Goal: Task Accomplishment & Management: Manage account settings

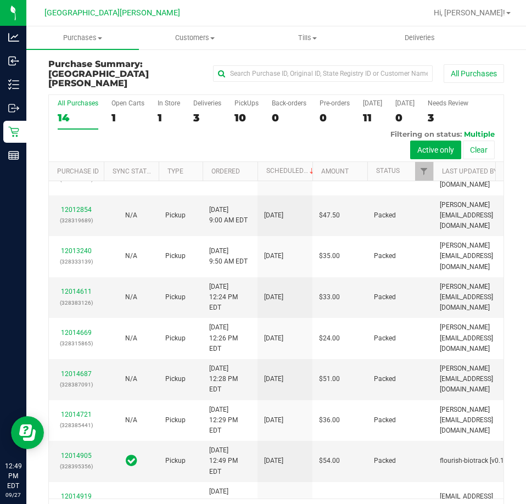
scroll to position [221, 0]
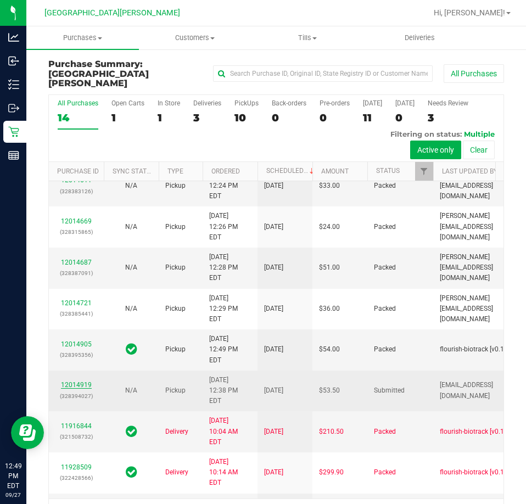
click at [82, 381] on link "12014919" at bounding box center [76, 385] width 31 height 8
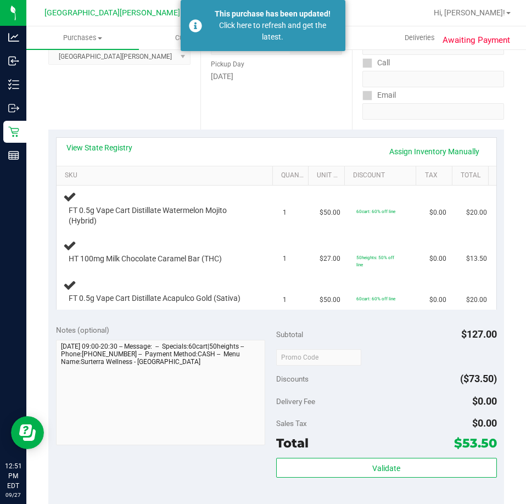
scroll to position [219, 0]
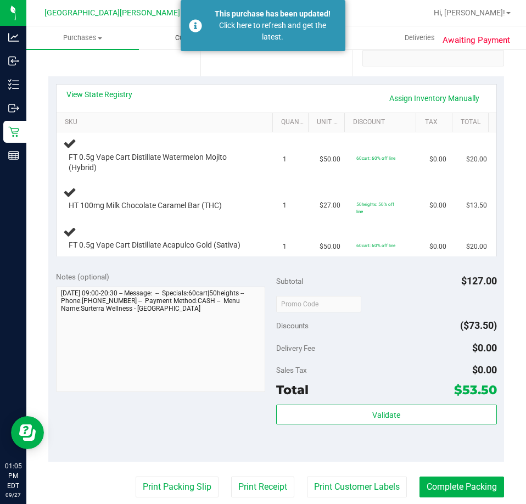
click at [212, 40] on div "Click here to refresh and get the latest." at bounding box center [272, 31] width 129 height 23
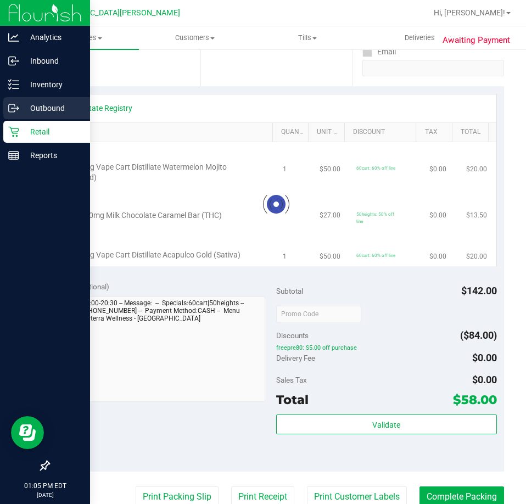
scroll to position [228, 0]
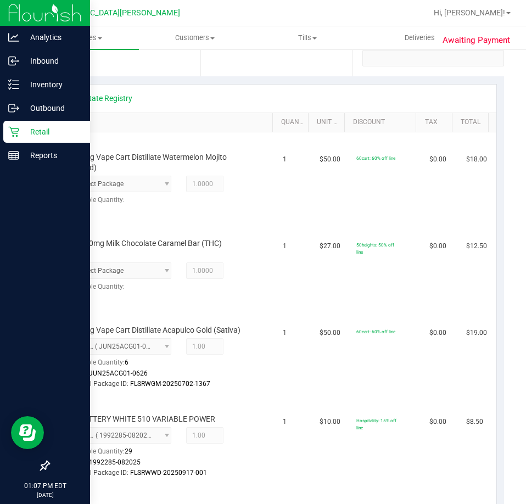
click at [40, 133] on p "Retail" at bounding box center [52, 131] width 66 height 13
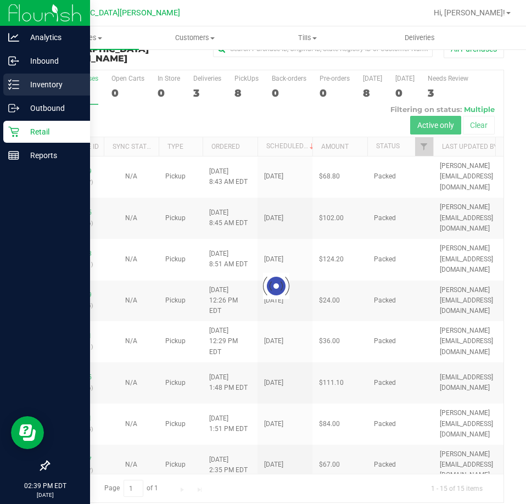
click at [20, 87] on p "Inventory" at bounding box center [52, 84] width 66 height 13
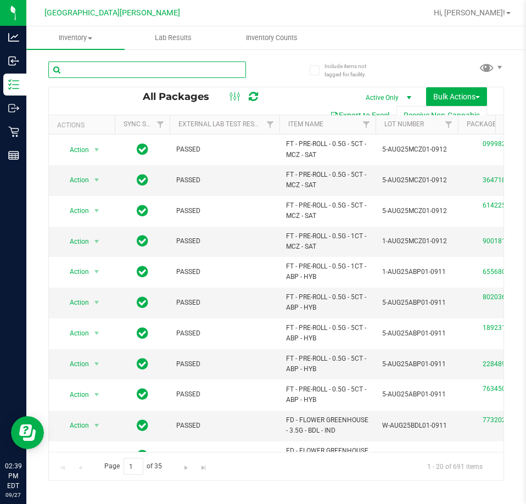
click at [105, 63] on input "text" at bounding box center [147, 69] width 198 height 16
type input "bct"
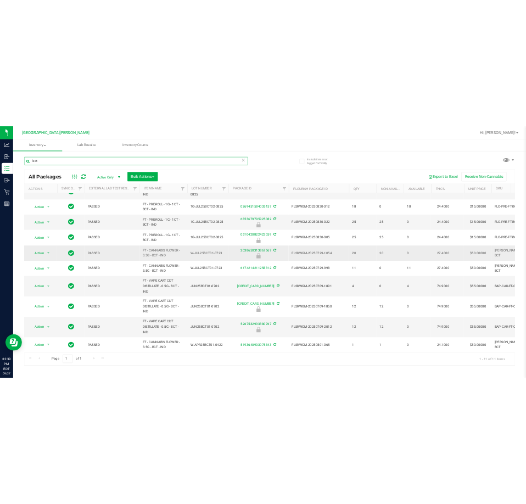
scroll to position [57, 0]
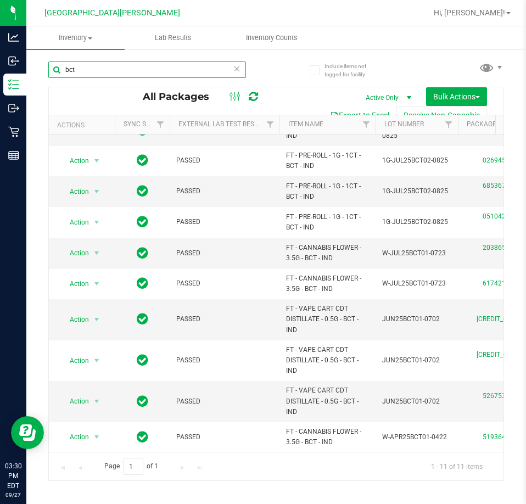
click at [103, 70] on input "bct" at bounding box center [147, 69] width 198 height 16
click at [99, 72] on input "bct" at bounding box center [147, 69] width 198 height 16
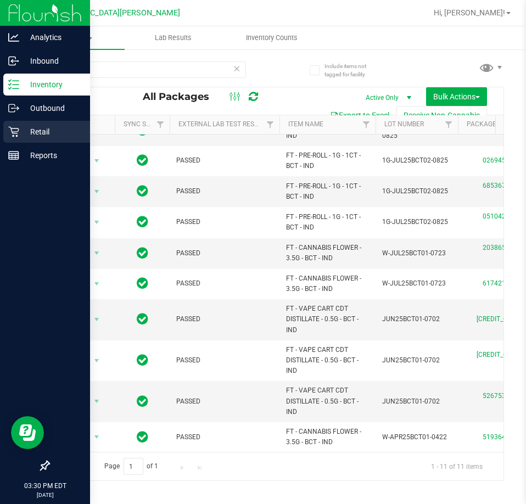
click at [35, 128] on p "Retail" at bounding box center [52, 131] width 66 height 13
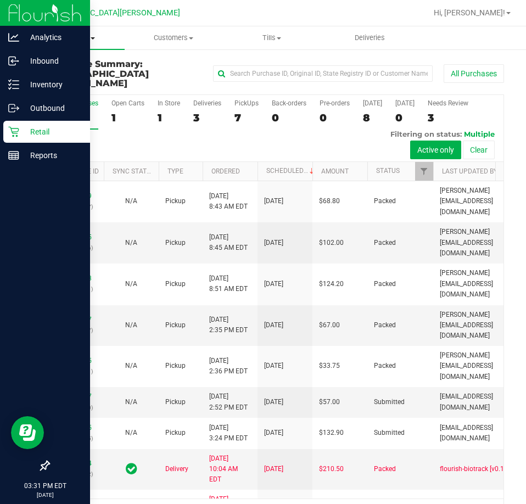
click at [85, 40] on span "Purchases" at bounding box center [75, 38] width 98 height 10
click at [73, 81] on span "Fulfillment" at bounding box center [60, 79] width 68 height 9
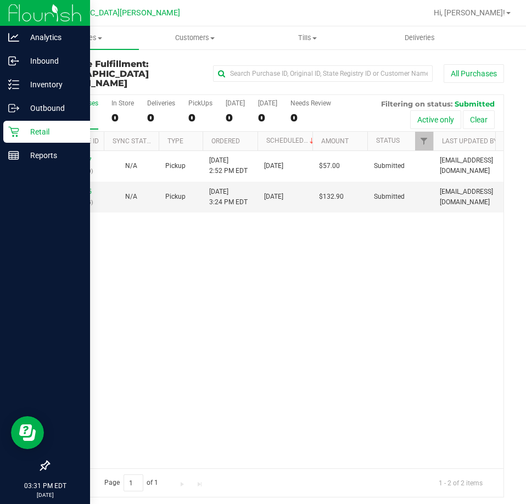
click at [196, 271] on div "12016127 (328448900) N/A Pickup 9/27/2025 2:52 PM EDT 9/27/2025 $57.00 Submitte…" at bounding box center [276, 309] width 454 height 317
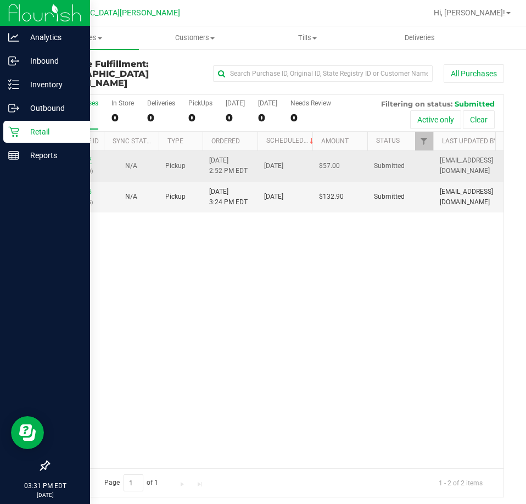
click at [69, 156] on link "12016127" at bounding box center [76, 160] width 31 height 8
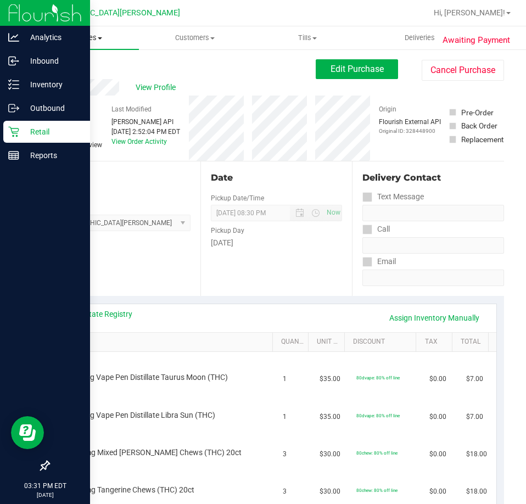
click at [88, 33] on span "Purchases" at bounding box center [82, 38] width 112 height 10
click at [76, 77] on span "Fulfillment" at bounding box center [60, 79] width 68 height 9
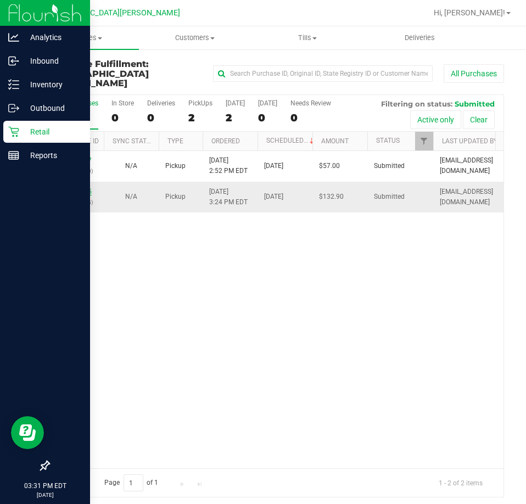
click at [87, 188] on link "12016395" at bounding box center [76, 192] width 31 height 8
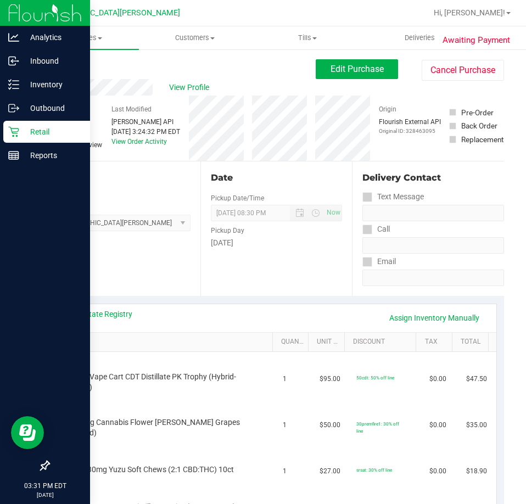
click at [59, 66] on link "Back" at bounding box center [56, 66] width 16 height 8
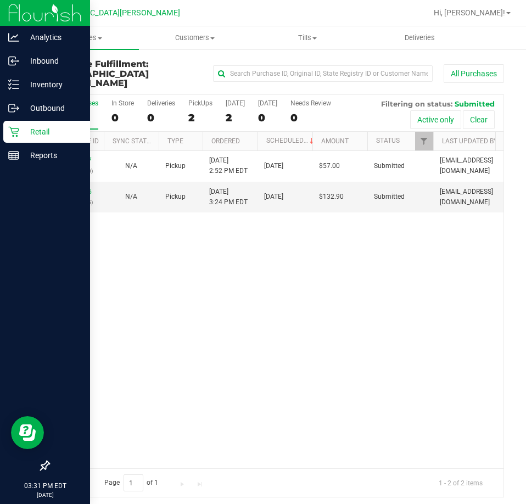
click at [197, 283] on div "12016127 (328448900) N/A Pickup 9/27/2025 2:52 PM EDT 9/27/2025 $57.00 Submitte…" at bounding box center [276, 309] width 454 height 317
click at [155, 262] on div "12016127 (328448900) N/A Pickup 9/27/2025 2:52 PM EDT 9/27/2025 $57.00 Submitte…" at bounding box center [276, 309] width 454 height 317
click at [66, 33] on span "Purchases" at bounding box center [82, 38] width 112 height 10
click at [60, 79] on span "Fulfillment" at bounding box center [60, 79] width 68 height 9
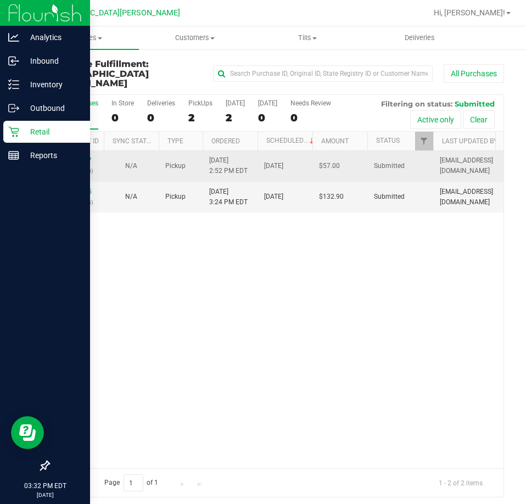
click at [78, 155] on div "12016127 (328448900)" at bounding box center [76, 165] width 42 height 21
click at [84, 156] on link "12016127" at bounding box center [76, 160] width 31 height 8
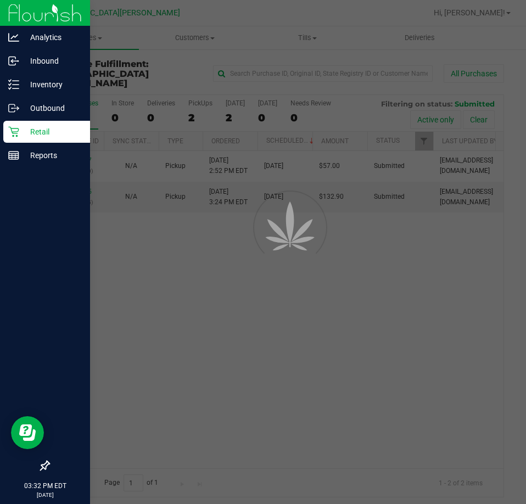
click at [165, 292] on div at bounding box center [263, 252] width 526 height 504
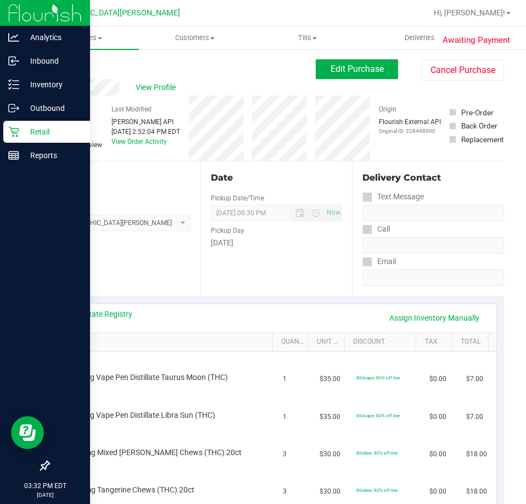
click at [63, 67] on link "Back" at bounding box center [56, 66] width 16 height 8
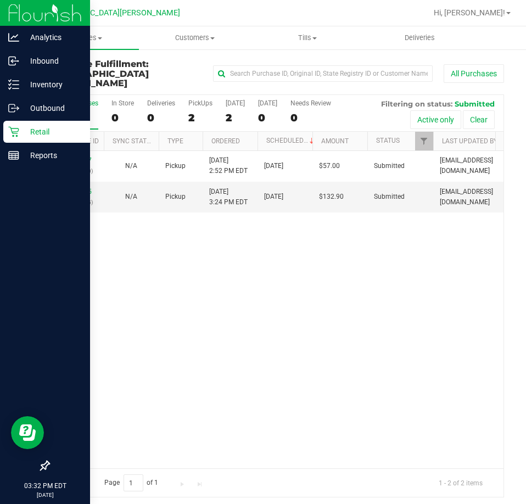
click at [174, 232] on div "12016127 (328448900) N/A Pickup 9/27/2025 2:52 PM EDT 9/27/2025 $57.00 Submitte…" at bounding box center [276, 309] width 454 height 317
click at [147, 292] on div "12016127 (328448900) N/A Pickup 9/27/2025 2:52 PM EDT 9/27/2025 $57.00 Submitte…" at bounding box center [276, 309] width 454 height 317
click at [116, 355] on div "12016127 (328448900) N/A Pickup 9/27/2025 2:52 PM EDT 9/27/2025 $57.00 Submitte…" at bounding box center [276, 309] width 454 height 317
click at [115, 246] on div "12016127 (328448900) N/A Pickup 9/27/2025 2:52 PM EDT 9/27/2025 $57.00 Submitte…" at bounding box center [276, 309] width 454 height 317
click at [134, 272] on div "12016127 (328448900) N/A Pickup 9/27/2025 2:52 PM EDT 9/27/2025 $57.00 Submitte…" at bounding box center [276, 309] width 454 height 317
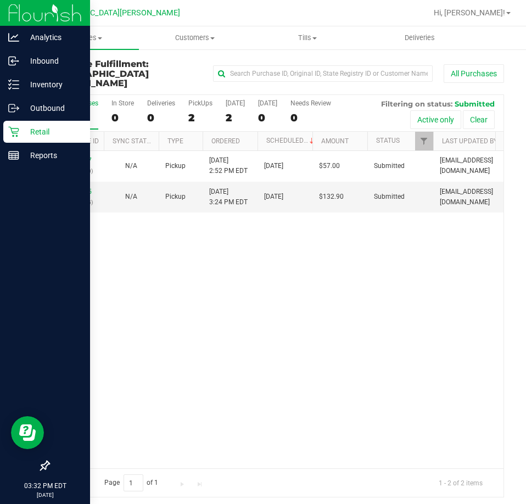
click at [216, 250] on div "12016127 (328448900) N/A Pickup 9/27/2025 2:52 PM EDT 9/27/2025 $57.00 Submitte…" at bounding box center [276, 309] width 454 height 317
click at [162, 310] on div "12016583 (328457055) N/A Pickup 9/27/2025 3:44 PM EDT 9/27/2025 $92.00 Submitte…" at bounding box center [276, 309] width 454 height 317
click at [84, 42] on span "Purchases" at bounding box center [82, 38] width 112 height 10
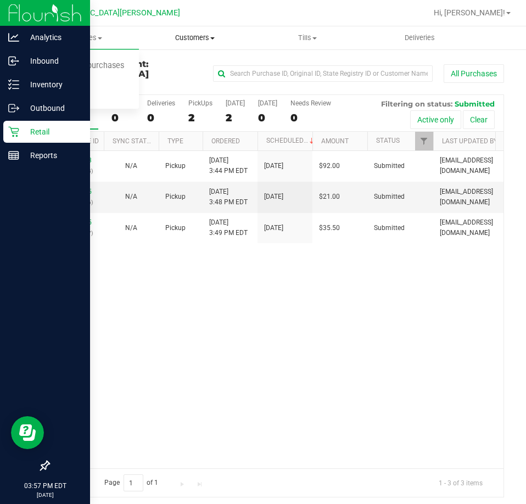
click at [177, 37] on span "Customers" at bounding box center [194, 38] width 111 height 10
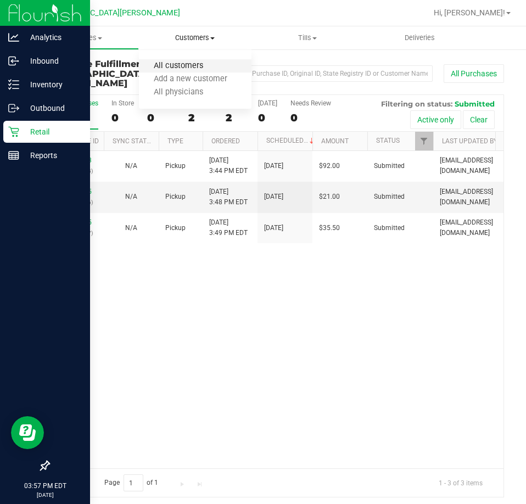
click at [167, 63] on span "All customers" at bounding box center [178, 65] width 79 height 9
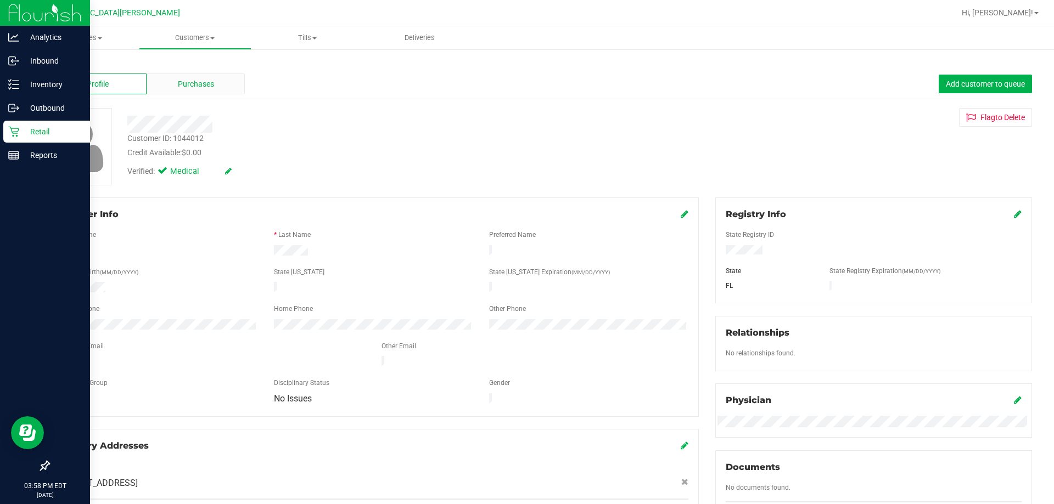
click at [188, 80] on span "Purchases" at bounding box center [196, 84] width 36 height 12
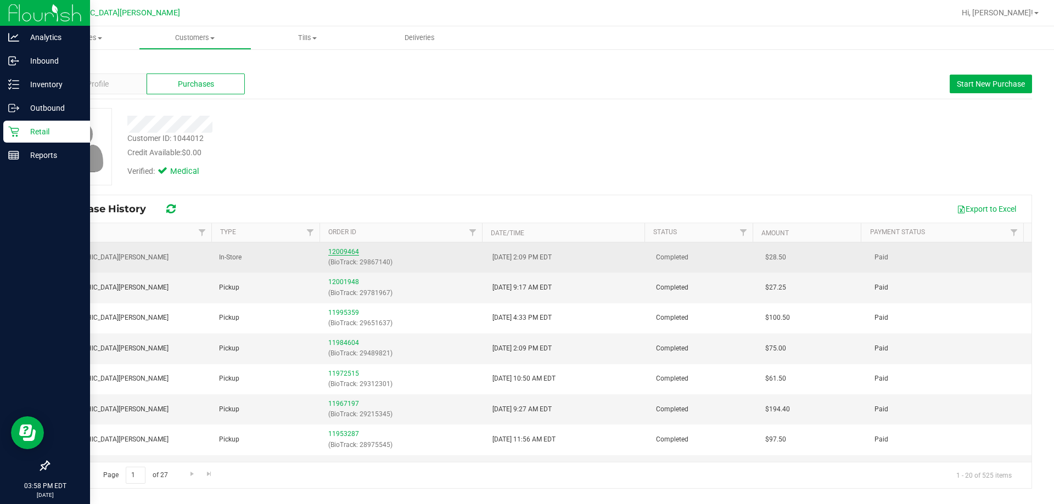
click at [347, 251] on link "12009464" at bounding box center [343, 252] width 31 height 8
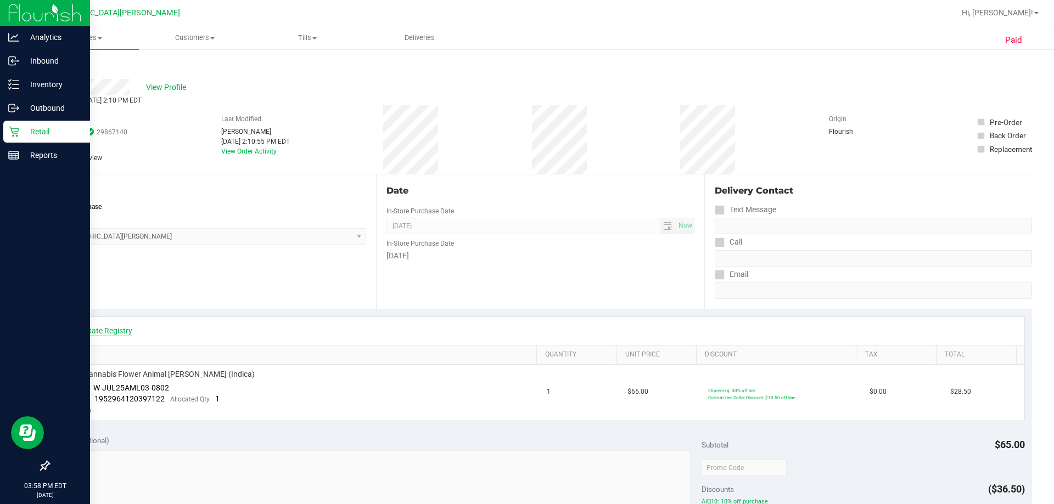
click at [101, 330] on link "View State Registry" at bounding box center [99, 330] width 66 height 11
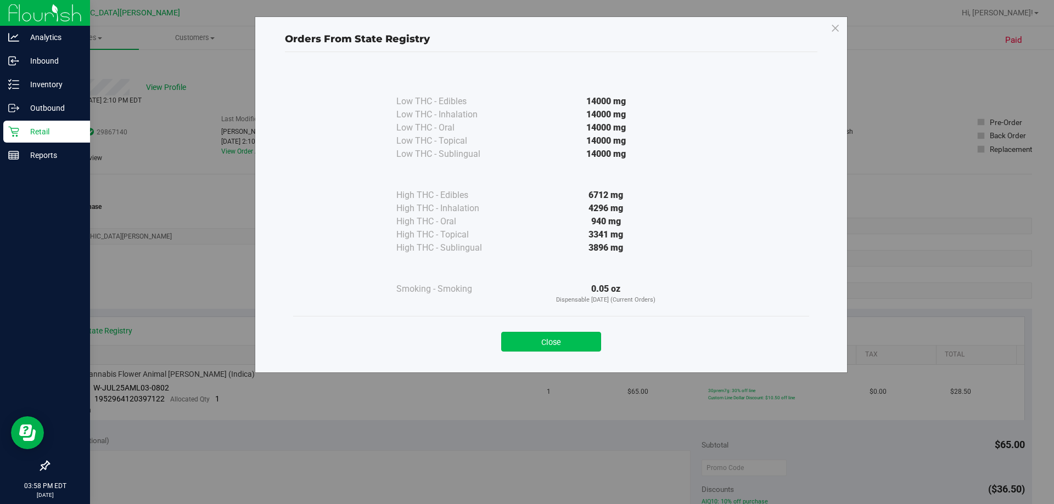
click at [525, 336] on button "Close" at bounding box center [551, 342] width 100 height 20
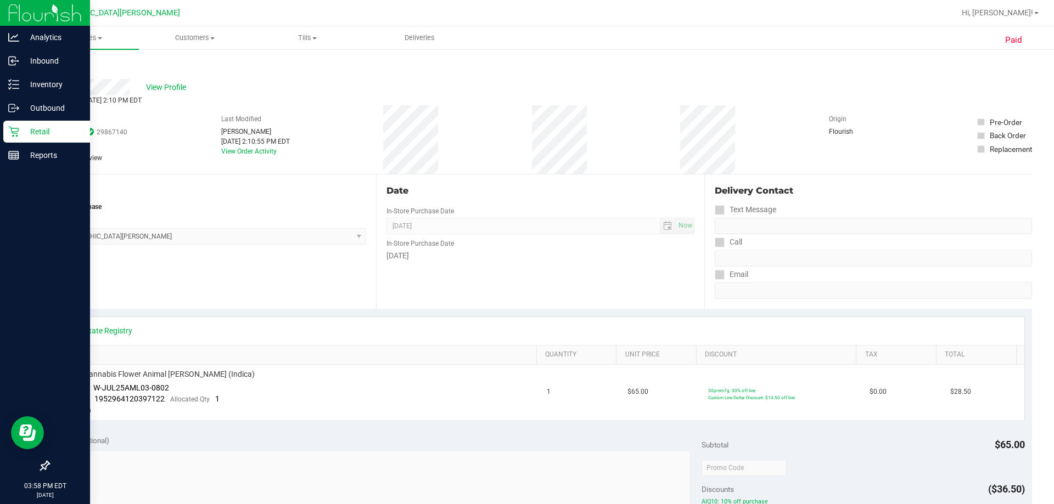
click at [61, 65] on link "Back" at bounding box center [56, 66] width 16 height 8
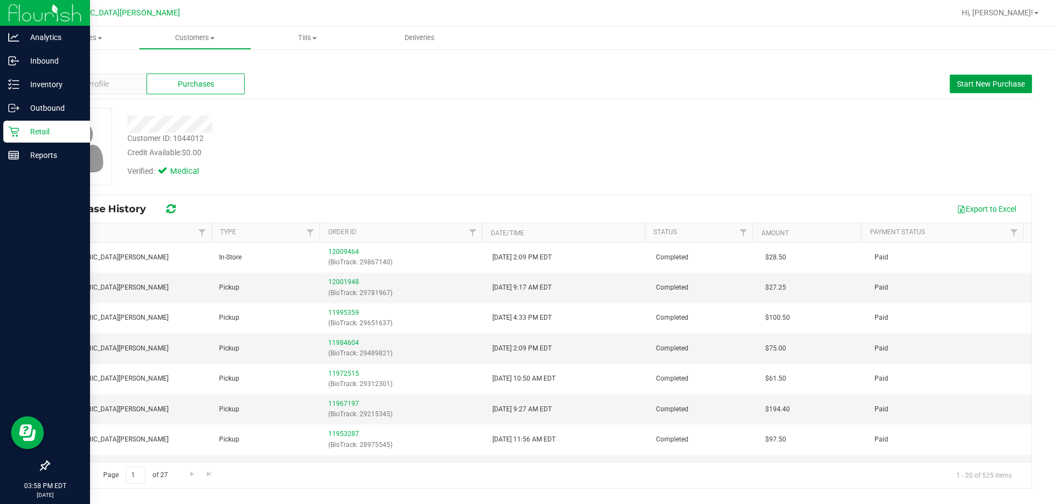
click at [525, 89] on button "Start New Purchase" at bounding box center [990, 84] width 82 height 19
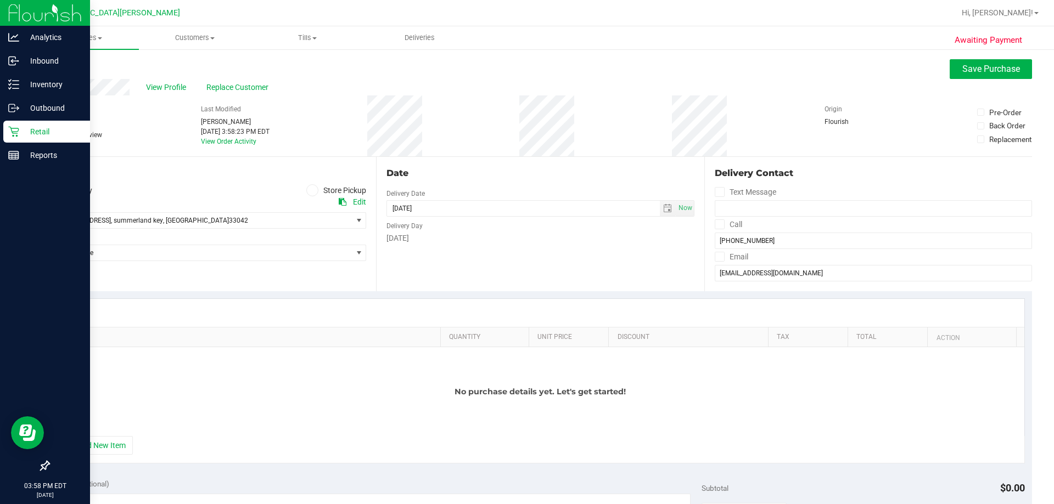
click at [311, 195] on span at bounding box center [312, 190] width 13 height 13
click at [0, 0] on input "Store Pickup" at bounding box center [0, 0] width 0 height 0
click at [203, 224] on span "Select Store" at bounding box center [200, 220] width 303 height 15
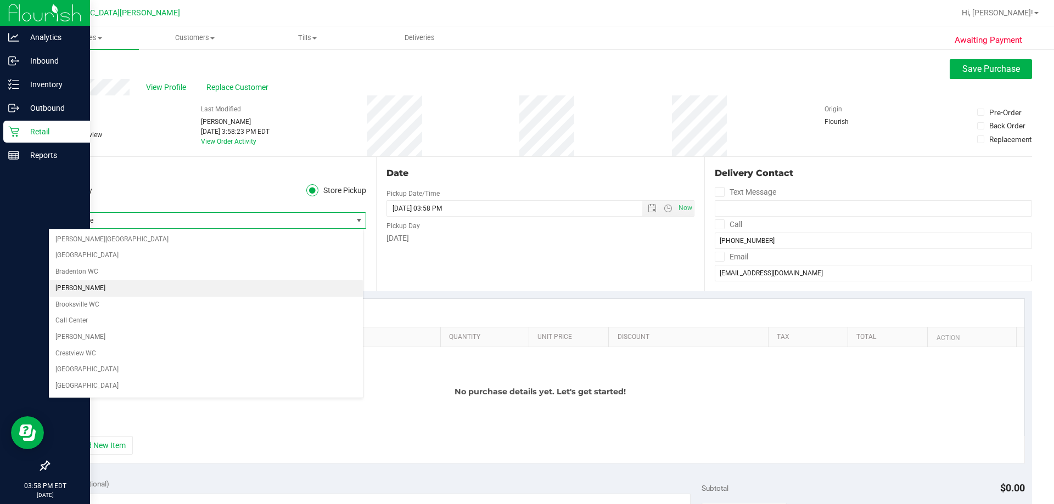
scroll to position [145, 0]
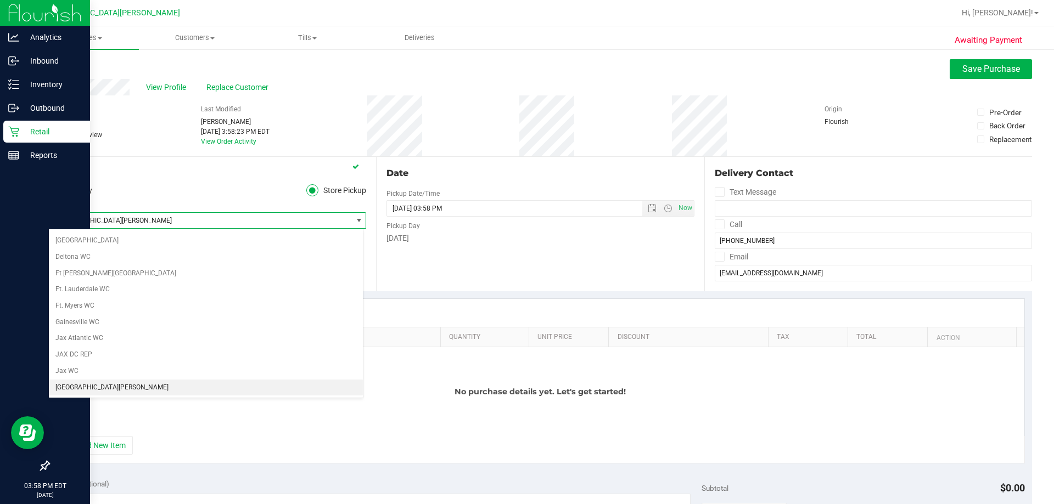
click at [110, 221] on span "[GEOGRAPHIC_DATA][PERSON_NAME]" at bounding box center [200, 220] width 303 height 15
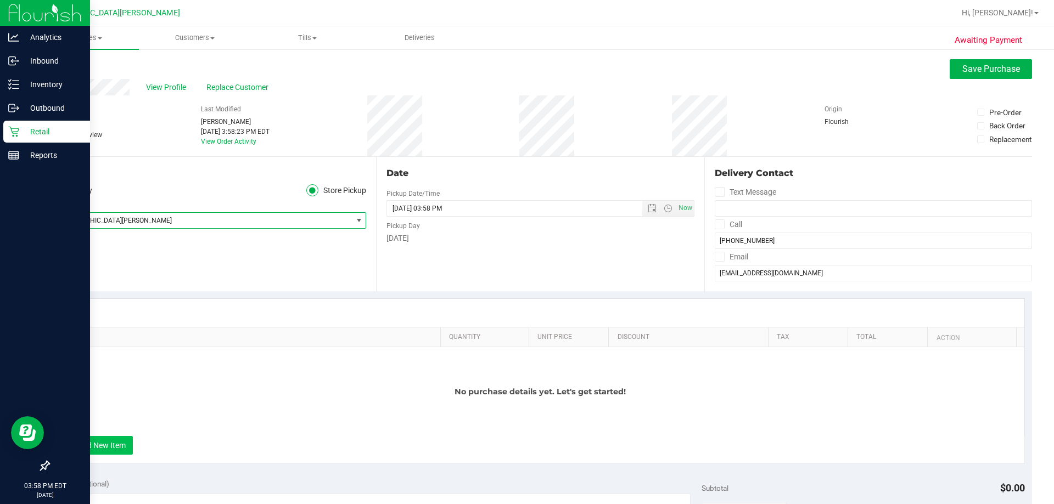
click at [84, 446] on button "+ Add New Item" at bounding box center [99, 445] width 68 height 19
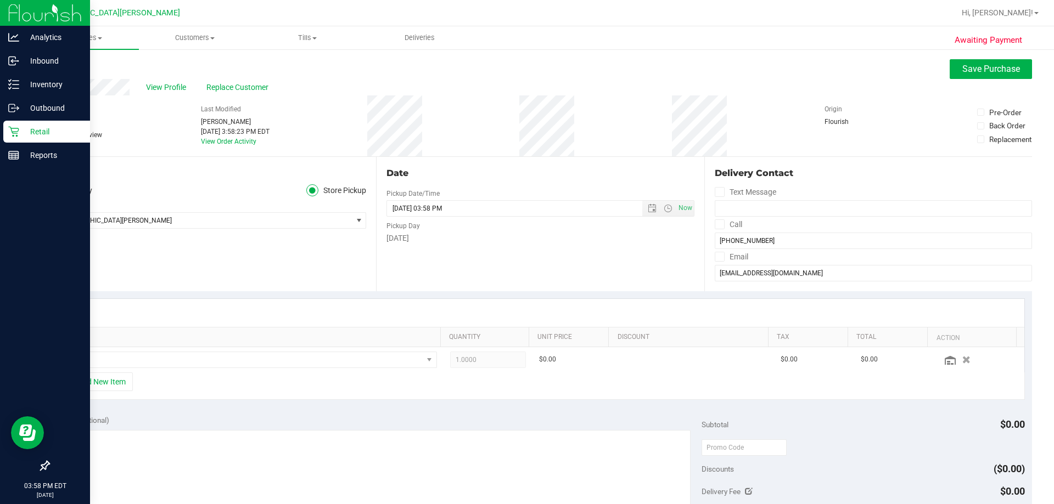
click at [118, 392] on div "+ Add New Item" at bounding box center [540, 386] width 968 height 27
click at [120, 387] on button "+ Add New Item" at bounding box center [99, 382] width 68 height 19
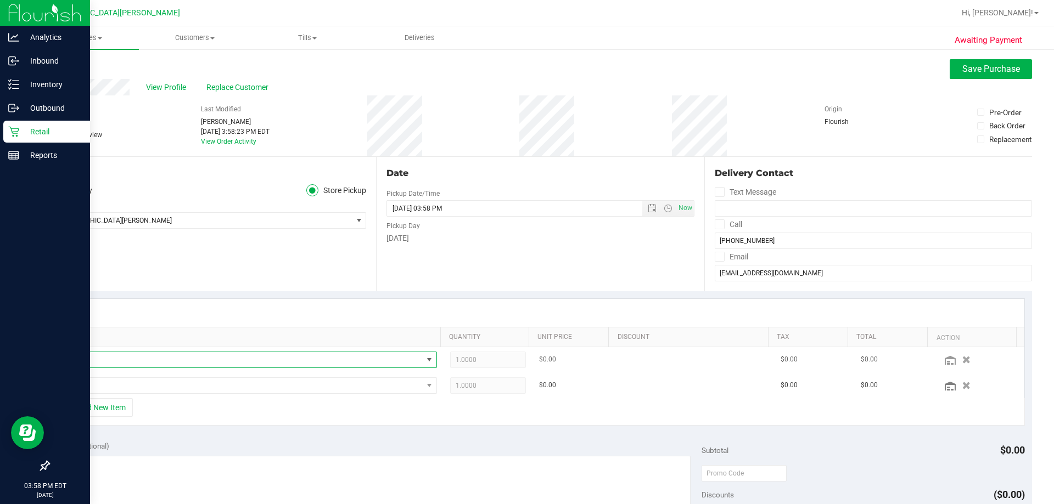
click at [101, 357] on span "NO DATA FOUND" at bounding box center [243, 359] width 359 height 15
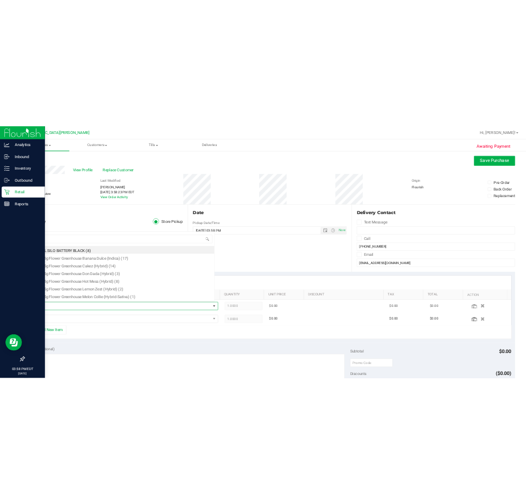
scroll to position [16, 364]
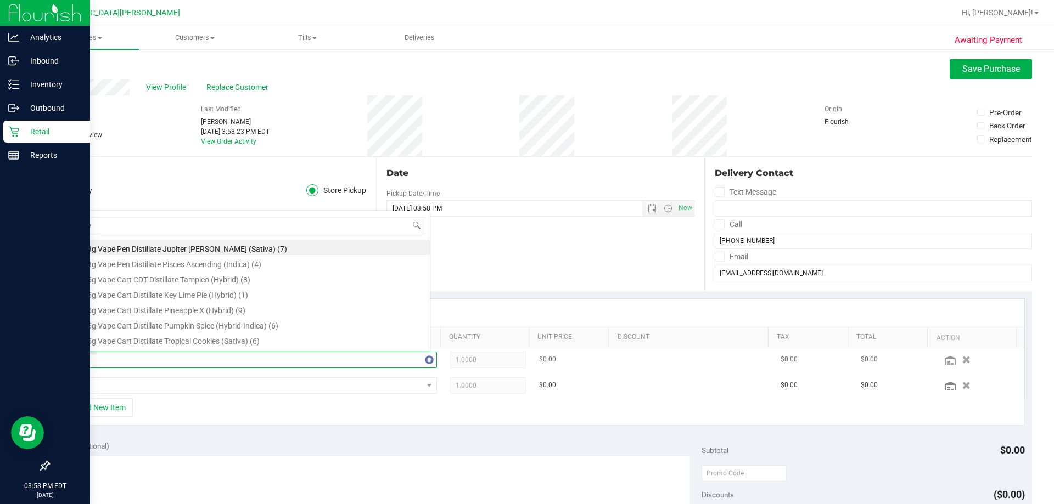
type input "pine z"
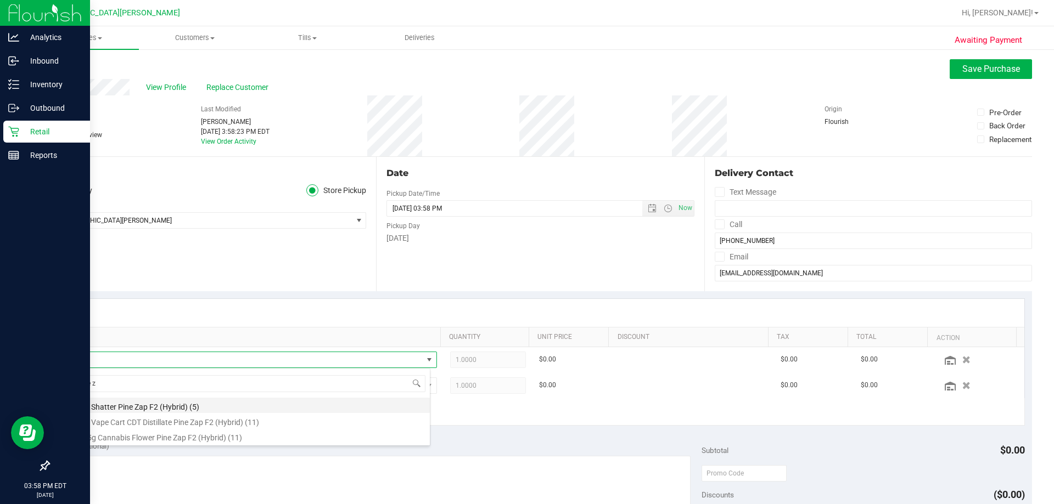
click at [153, 404] on li "FT 1g Shatter Pine Zap F2 (Hybrid) (5)" at bounding box center [247, 405] width 366 height 15
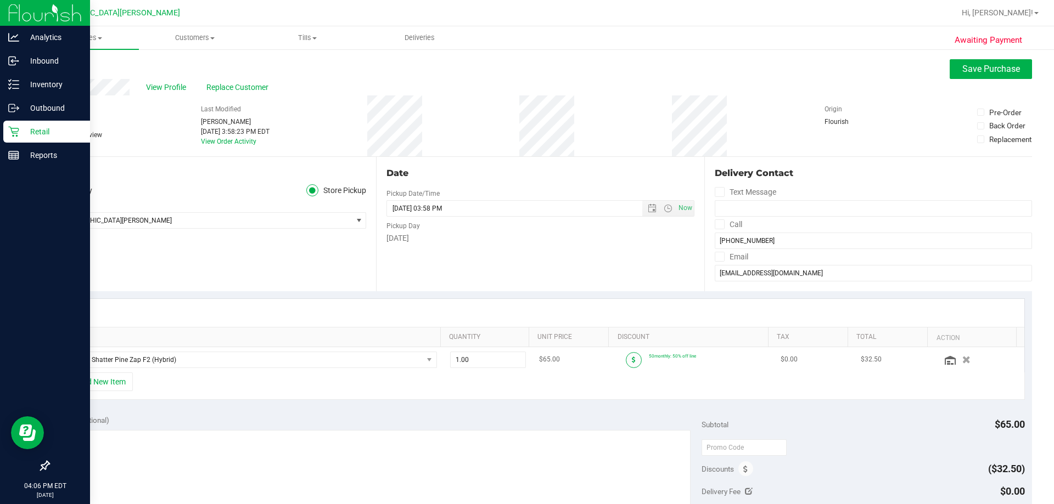
click at [525, 357] on icon at bounding box center [634, 360] width 4 height 7
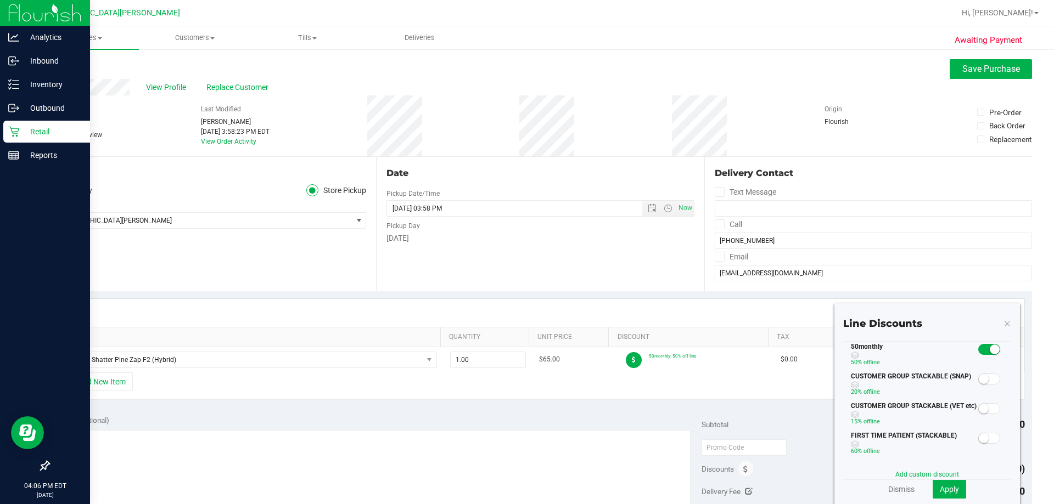
click at [525, 380] on span at bounding box center [989, 379] width 22 height 11
click at [525, 488] on button "Apply" at bounding box center [948, 489] width 33 height 19
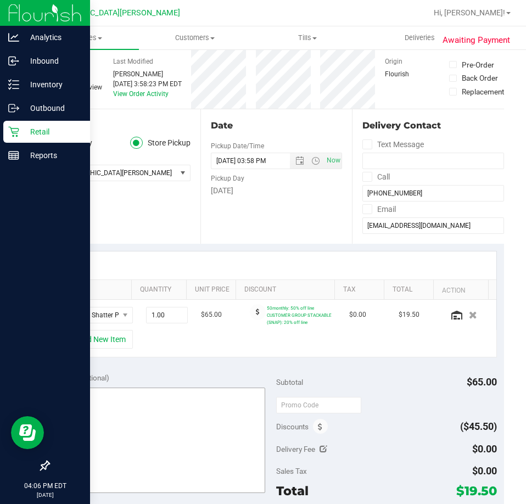
scroll to position [110, 0]
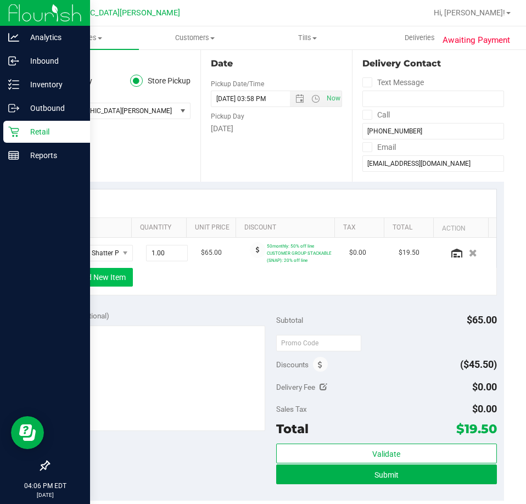
click at [104, 270] on button "+ Add New Item" at bounding box center [99, 277] width 68 height 19
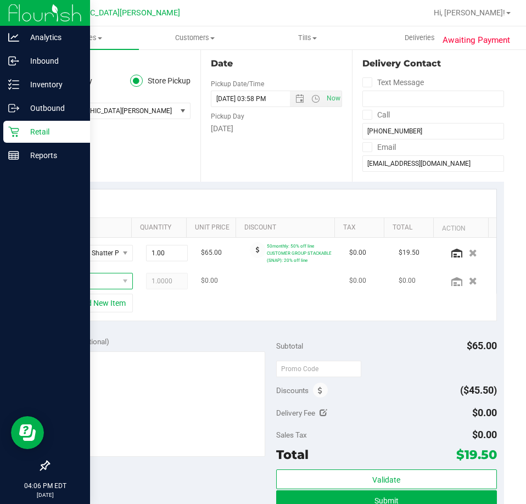
click at [91, 279] on span "NO DATA FOUND" at bounding box center [91, 280] width 55 height 15
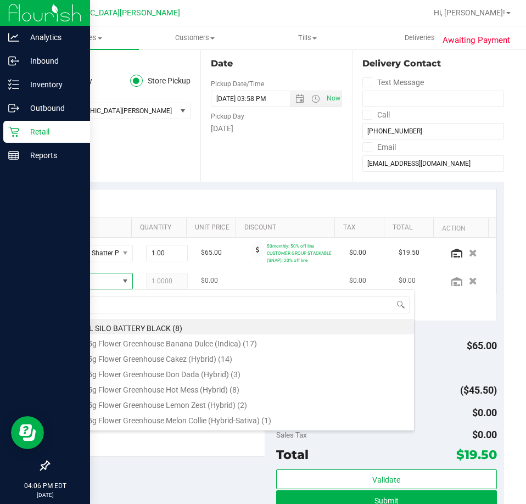
scroll to position [16, 45]
type input "shatter"
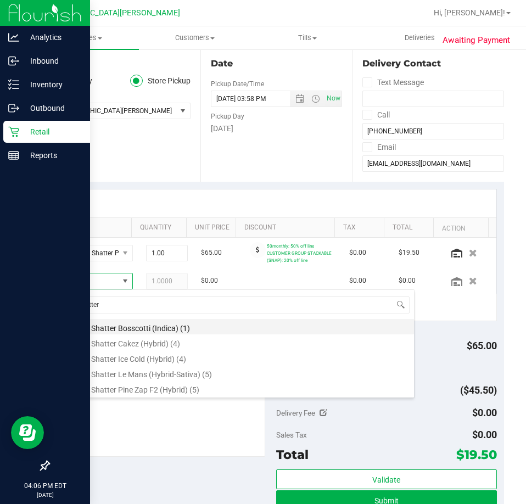
click at [197, 326] on li "FT 1g Shatter Bosscotti (Indica) (1)" at bounding box center [239, 326] width 350 height 15
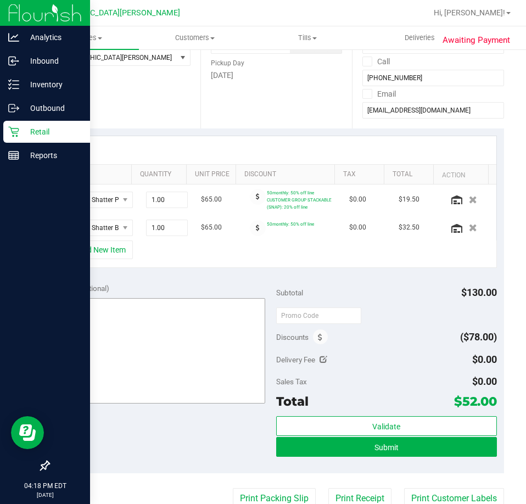
scroll to position [110, 0]
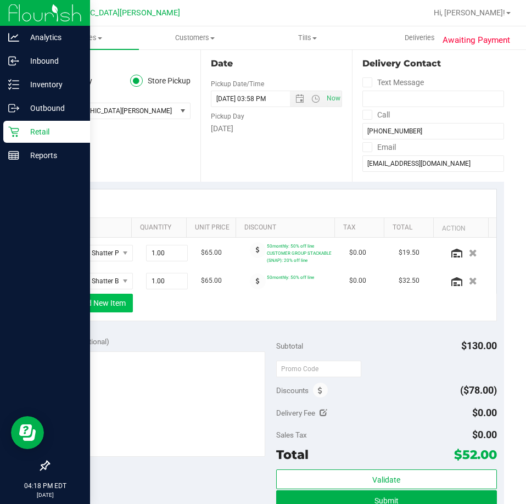
click at [116, 300] on button "+ Add New Item" at bounding box center [99, 303] width 68 height 19
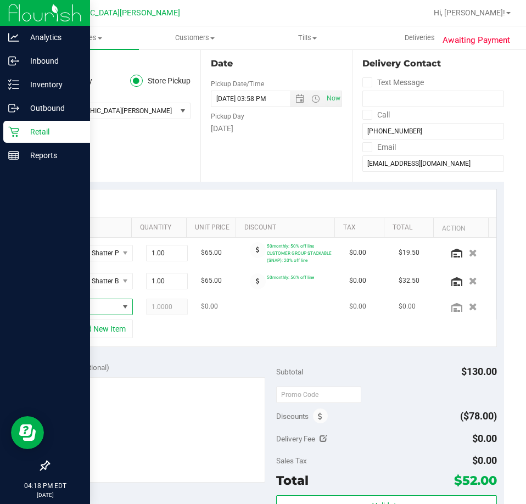
click at [121, 309] on span "NO DATA FOUND" at bounding box center [125, 306] width 9 height 9
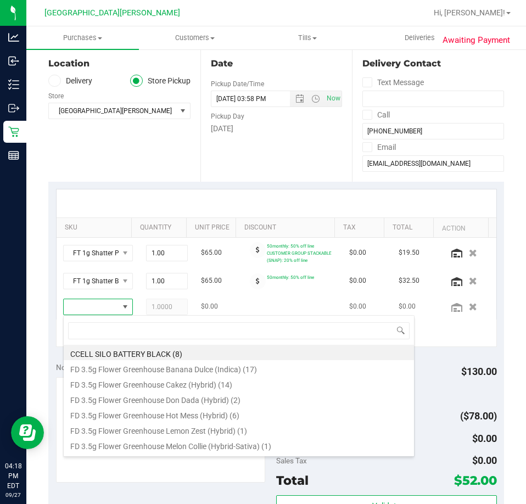
scroll to position [16, 45]
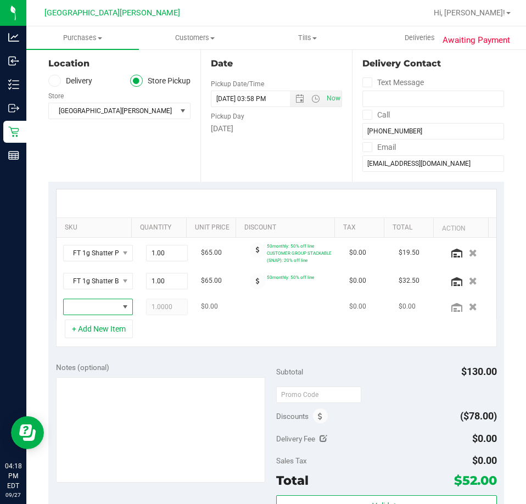
click at [121, 308] on span "NO DATA FOUND" at bounding box center [125, 306] width 9 height 9
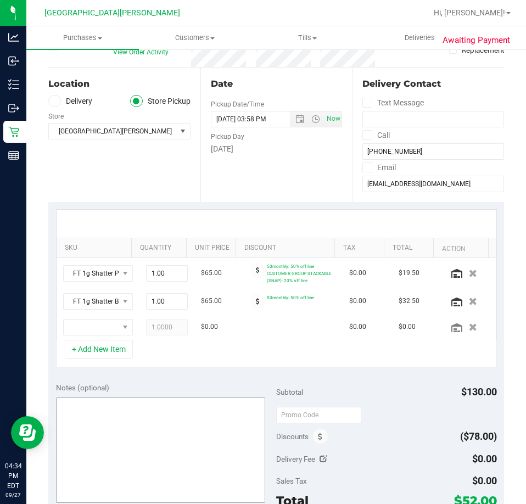
scroll to position [219, 0]
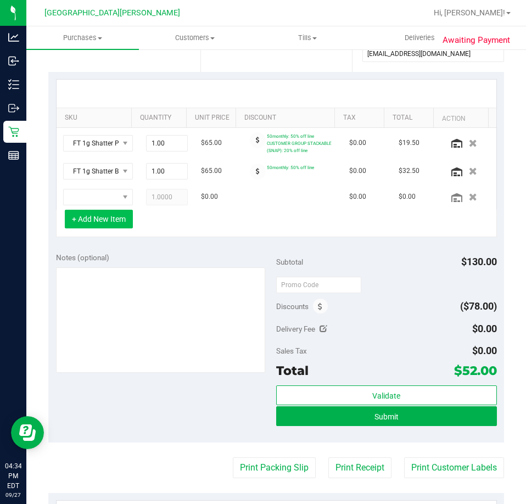
click at [90, 219] on button "+ Add New Item" at bounding box center [99, 219] width 68 height 19
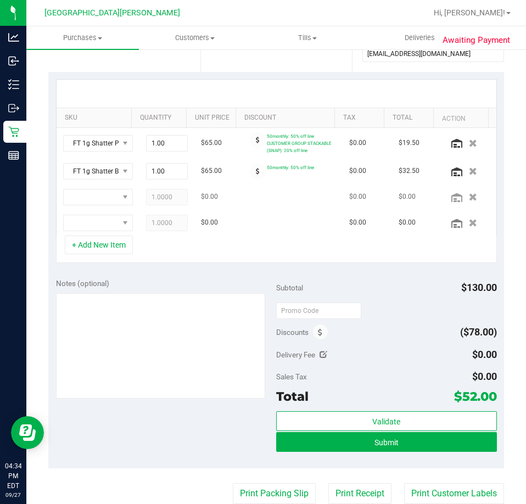
click at [92, 207] on td at bounding box center [98, 197] width 83 height 26
click at [93, 202] on span "NO DATA FOUND" at bounding box center [91, 196] width 55 height 15
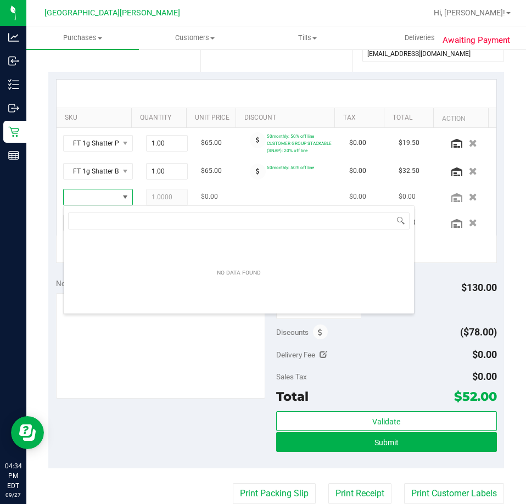
scroll to position [16, 53]
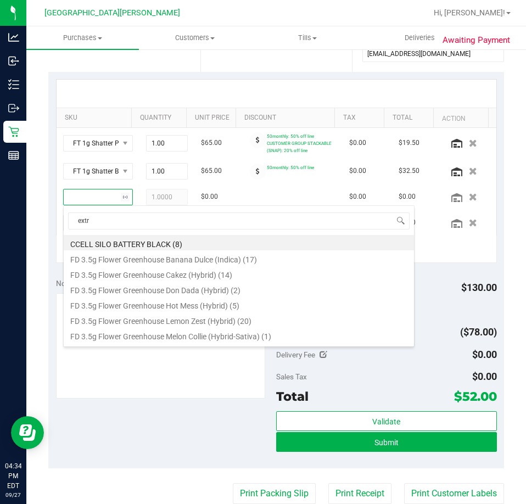
type input "extra"
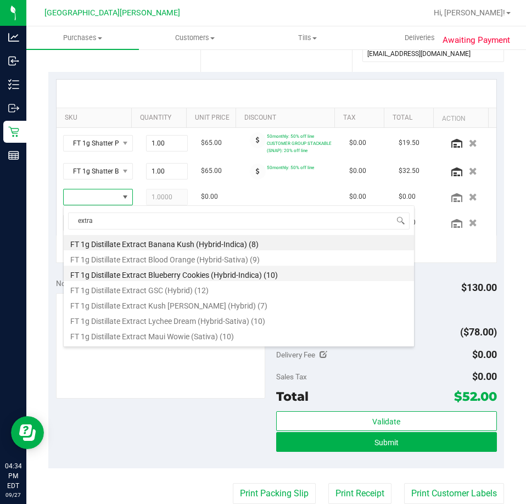
click at [224, 272] on li "FT 1g Distillate Extract Blueberry Cookies (Hybrid-Indica) (10)" at bounding box center [239, 273] width 350 height 15
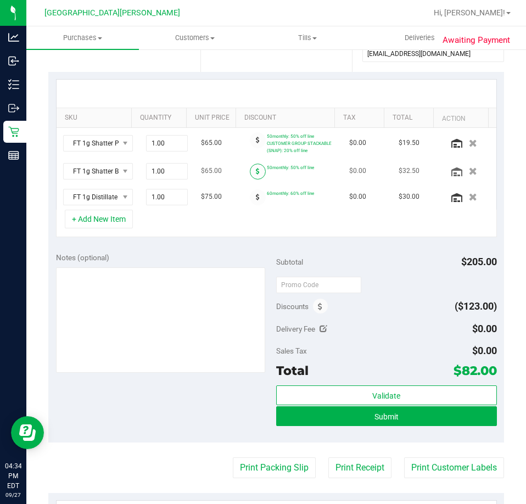
click at [250, 170] on span at bounding box center [258, 172] width 16 height 16
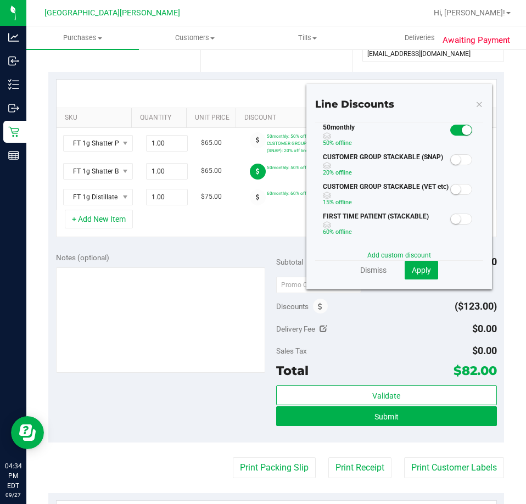
click at [450, 159] on small at bounding box center [455, 160] width 10 height 10
click at [418, 268] on span "Apply" at bounding box center [421, 270] width 19 height 9
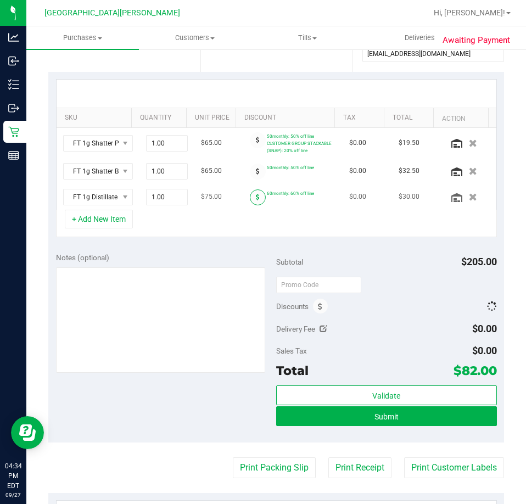
click at [250, 199] on span at bounding box center [258, 197] width 16 height 16
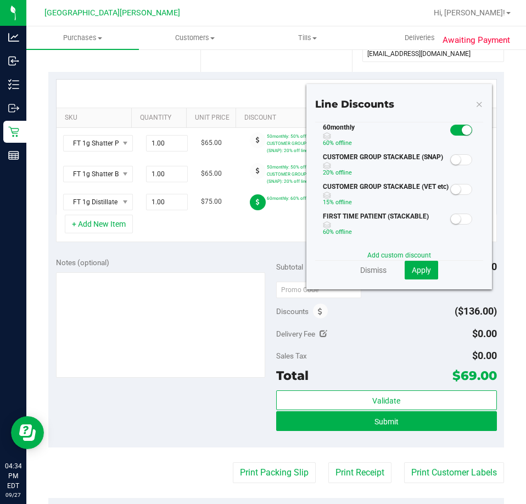
click at [450, 159] on small at bounding box center [455, 160] width 10 height 10
click at [422, 267] on span "Apply" at bounding box center [421, 270] width 19 height 9
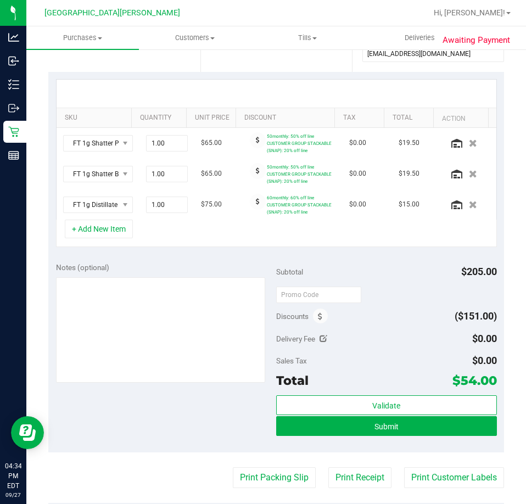
click at [144, 249] on div "SKU Quantity Unit Price Discount Tax Total Action FT 1g Shatter Pine Zap F2 (Hy…" at bounding box center [275, 163] width 455 height 183
click at [161, 233] on div "+ Add New Item" at bounding box center [276, 232] width 441 height 27
click at [111, 233] on button "+ Add New Item" at bounding box center [99, 228] width 68 height 19
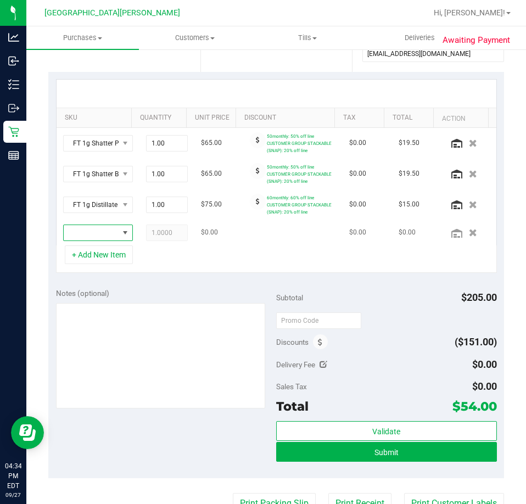
click at [121, 233] on span "NO DATA FOUND" at bounding box center [125, 232] width 9 height 9
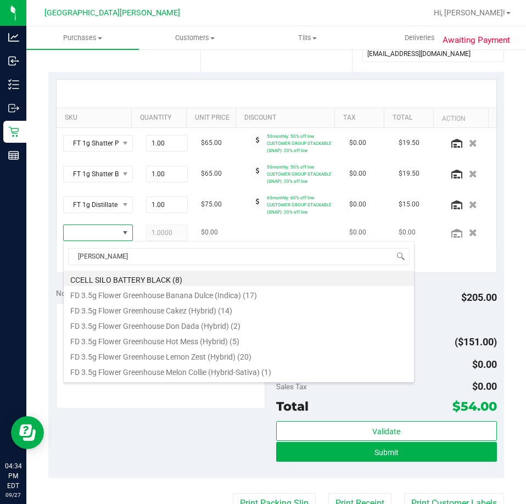
type input "crumb"
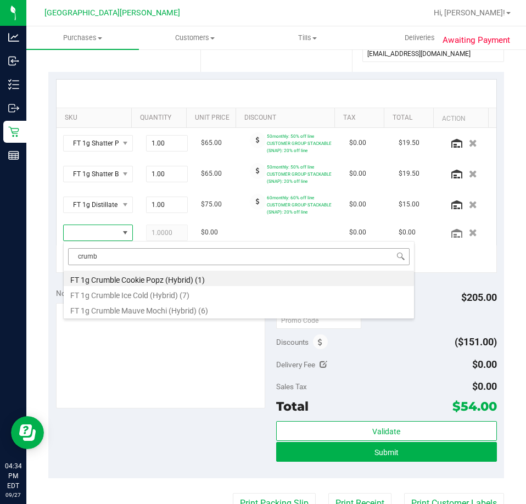
click at [104, 256] on input "crumb" at bounding box center [238, 256] width 341 height 17
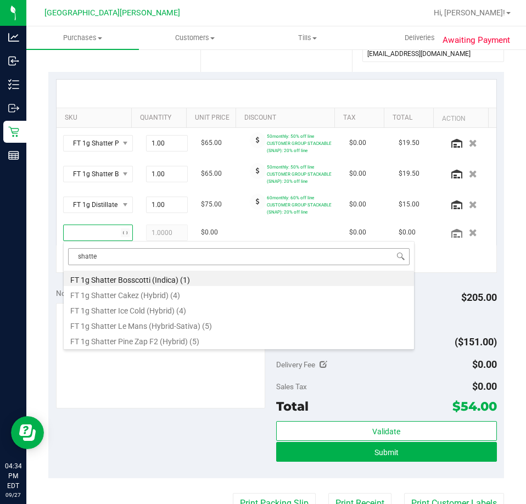
type input "shatter"
click at [142, 256] on input "shatter" at bounding box center [238, 256] width 341 height 17
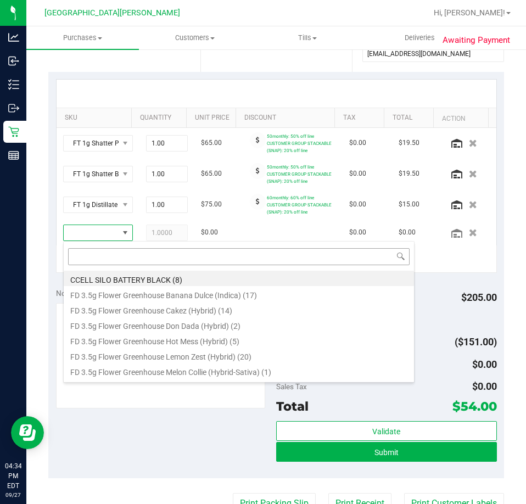
click at [137, 257] on input at bounding box center [238, 256] width 341 height 17
type input "kief"
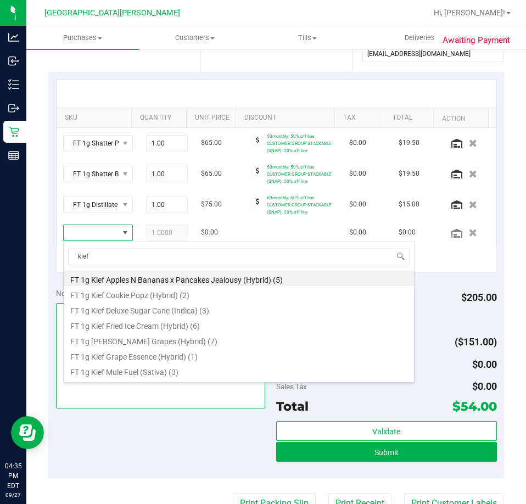
click at [165, 390] on textarea at bounding box center [161, 355] width 210 height 105
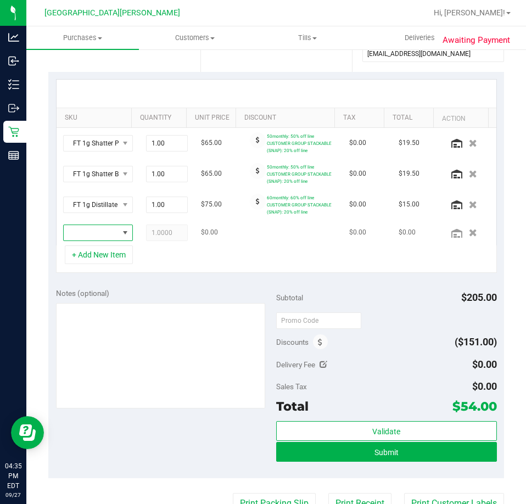
click at [89, 233] on span "NO DATA FOUND" at bounding box center [91, 232] width 55 height 15
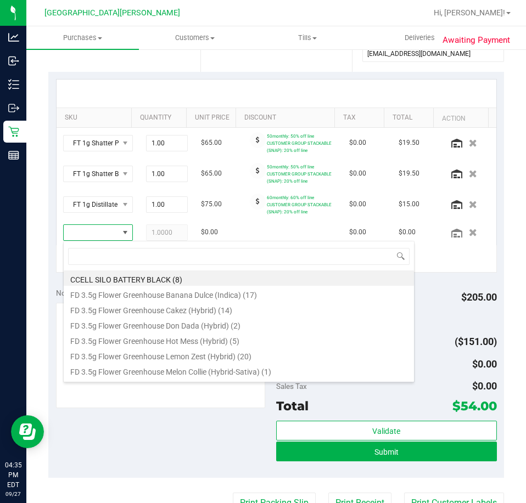
click at [123, 467] on div "Notes (optional) Subtotal $205.00 Discounts ($151.00) Delivery Fee $0.00 Sales …" at bounding box center [275, 379] width 455 height 198
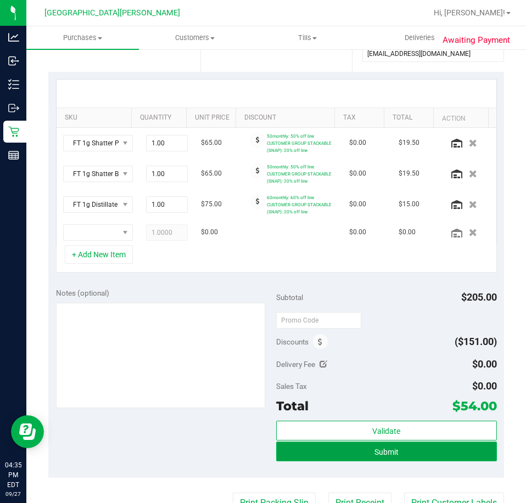
click at [311, 451] on button "Submit" at bounding box center [386, 452] width 221 height 20
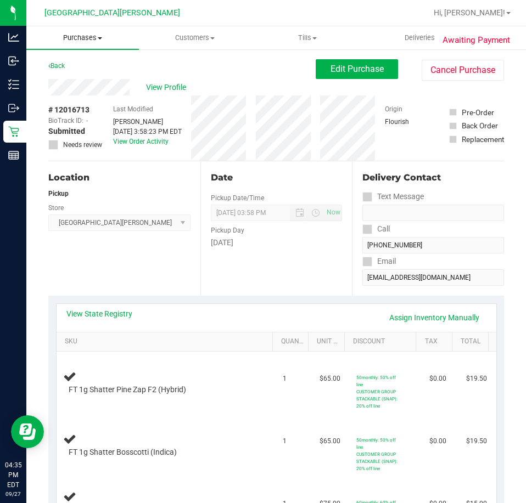
click at [93, 44] on uib-tab-heading "Purchases Summary of purchases Fulfillment All purchases" at bounding box center [82, 37] width 112 height 23
click at [87, 80] on span "Fulfillment" at bounding box center [60, 79] width 68 height 9
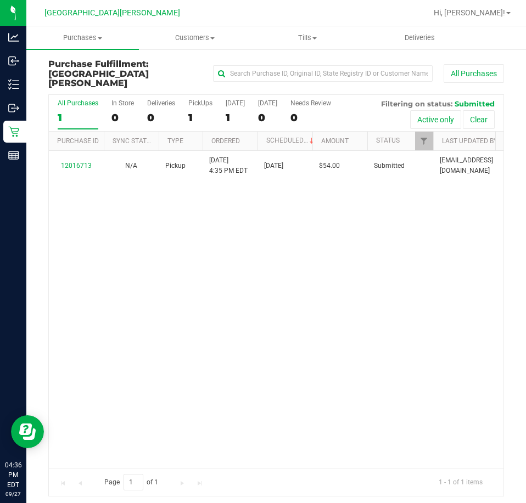
click at [277, 237] on div "12016713 N/A Pickup 9/27/2025 4:35 PM EDT 9/27/2025 $54.00 Submitted tlockwood@…" at bounding box center [276, 309] width 454 height 317
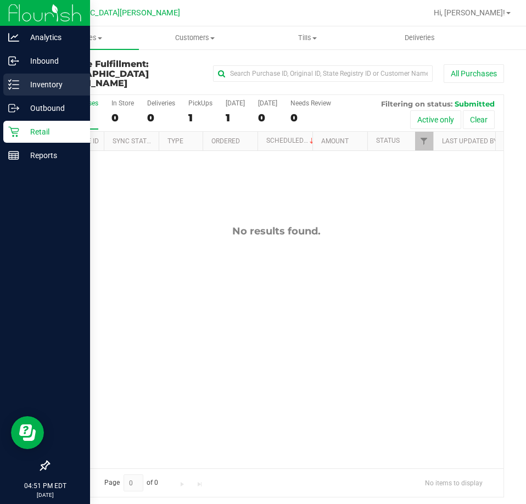
click at [40, 87] on p "Inventory" at bounding box center [52, 84] width 66 height 13
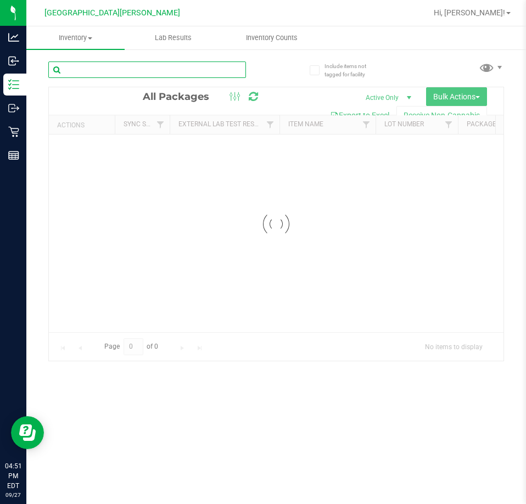
click at [116, 74] on input "text" at bounding box center [147, 69] width 198 height 16
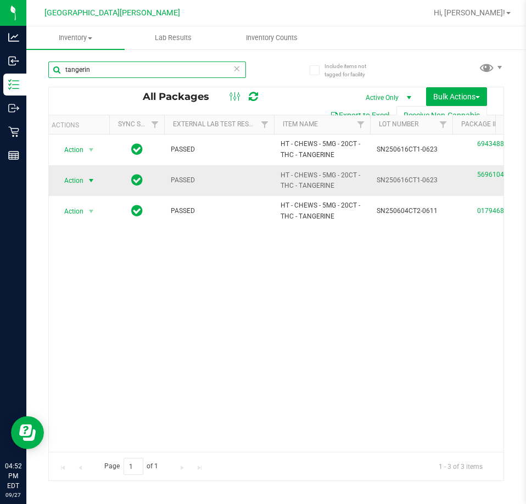
type input "tangerin"
click at [63, 183] on span "Action" at bounding box center [69, 180] width 30 height 15
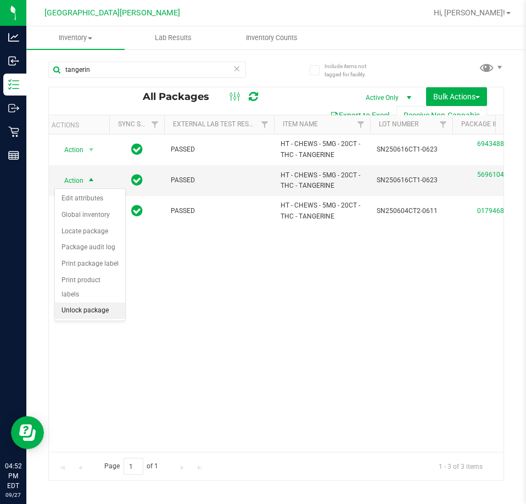
click at [76, 302] on li "Unlock package" at bounding box center [90, 310] width 70 height 16
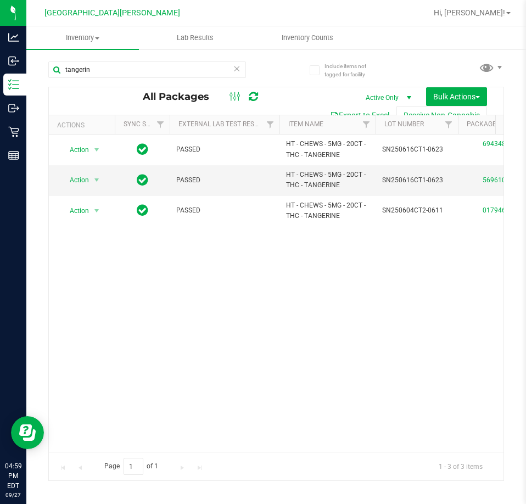
click at [140, 300] on div "Action Action Edit attributes Global inventory Locate package Package audit log…" at bounding box center [276, 292] width 454 height 317
click at [135, 323] on div "Action Action Edit attributes Global inventory Locate package Package audit log…" at bounding box center [276, 292] width 454 height 317
drag, startPoint x: 269, startPoint y: 293, endPoint x: 241, endPoint y: 303, distance: 29.7
click at [271, 292] on div "Action Action Edit attributes Global inventory Locate package Package audit log…" at bounding box center [276, 292] width 454 height 317
click at [81, 39] on span "Inventory" at bounding box center [82, 38] width 112 height 10
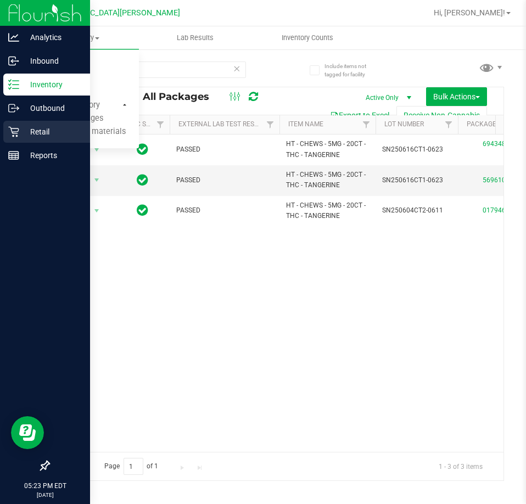
click at [22, 129] on p "Retail" at bounding box center [52, 131] width 66 height 13
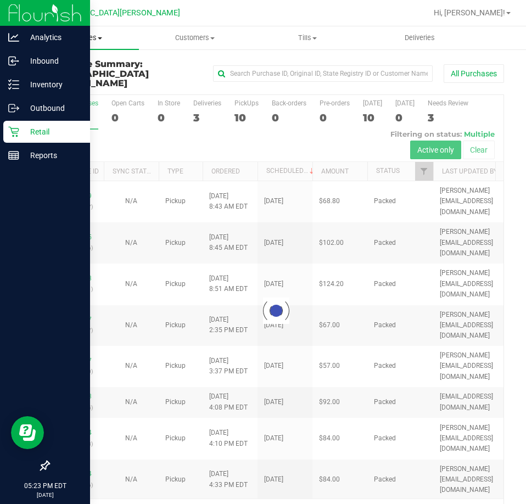
click at [80, 38] on span "Purchases" at bounding box center [82, 38] width 112 height 10
click at [67, 83] on span "Fulfillment" at bounding box center [60, 79] width 68 height 9
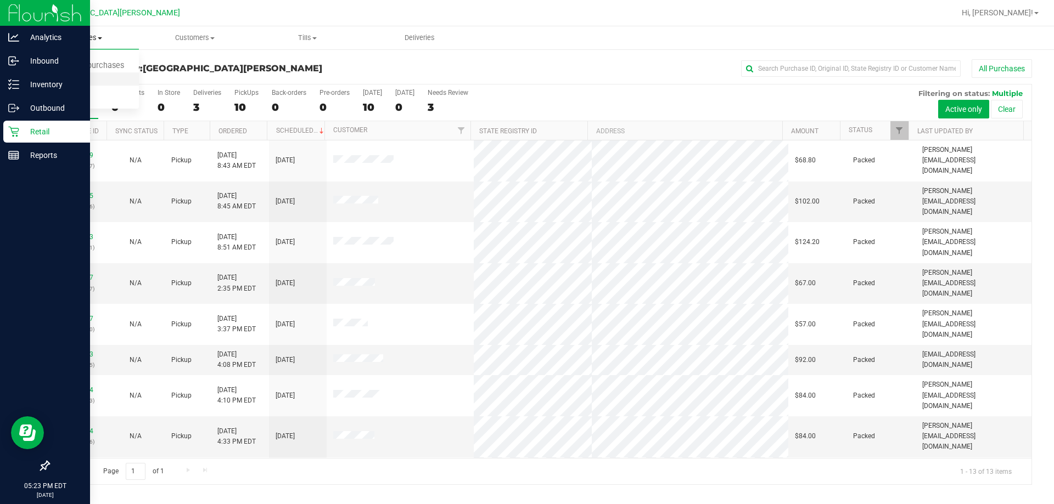
click at [75, 73] on li "Fulfillment" at bounding box center [82, 79] width 112 height 13
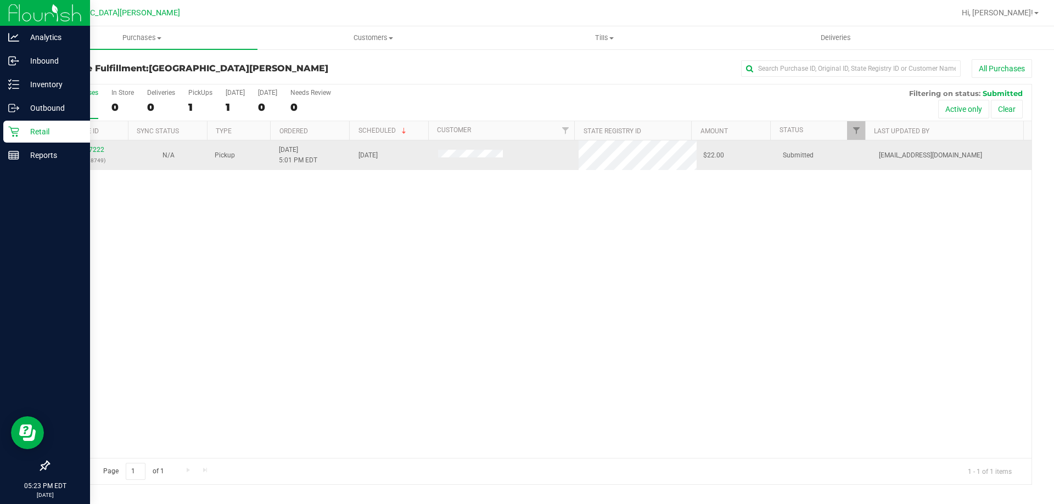
click at [70, 155] on p "(328498749)" at bounding box center [88, 160] width 66 height 10
click at [77, 152] on link "12017222" at bounding box center [89, 150] width 31 height 8
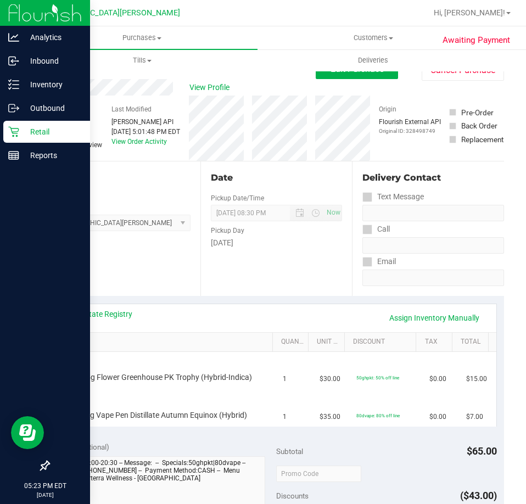
click at [187, 85] on div "View Profile" at bounding box center [181, 87] width 267 height 16
click at [94, 313] on link "View State Registry" at bounding box center [99, 313] width 66 height 11
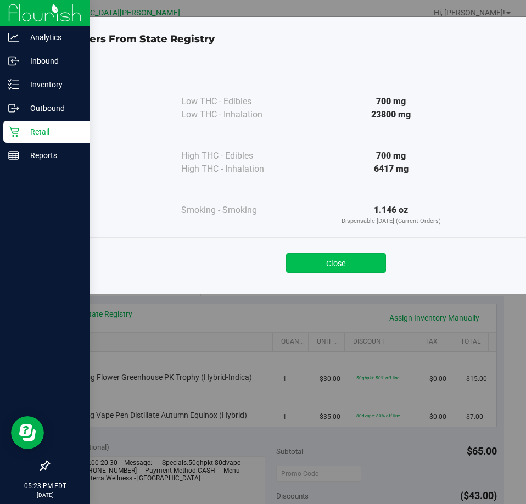
click at [328, 255] on button "Close" at bounding box center [336, 263] width 100 height 20
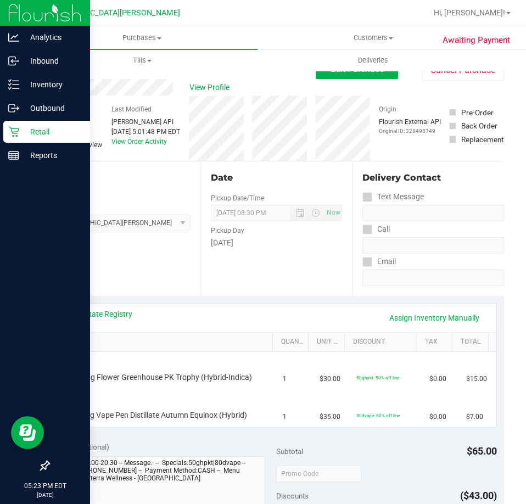
drag, startPoint x: 109, startPoint y: 301, endPoint x: 117, endPoint y: 301, distance: 8.2
click at [112, 301] on div "View State Registry Assign Inventory Manually SKU Quantity Unit Price Discount …" at bounding box center [275, 365] width 455 height 138
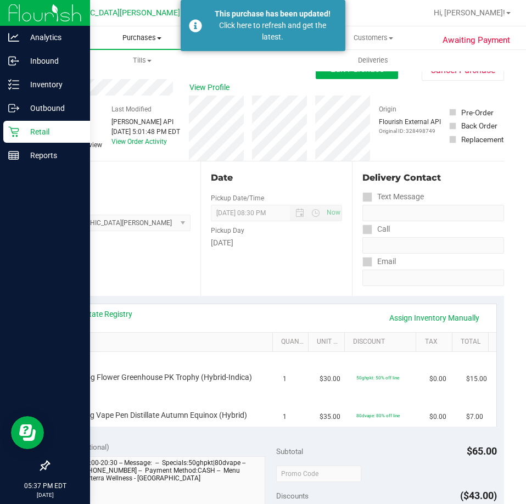
click at [136, 35] on span "Purchases" at bounding box center [141, 38] width 231 height 10
click at [60, 76] on span "Fulfillment" at bounding box center [60, 79] width 68 height 9
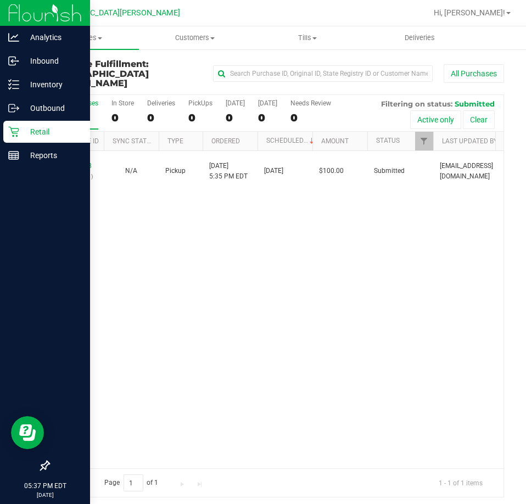
click at [137, 258] on div "12017478 (328511731) N/A Pickup 9/27/2025 5:35 PM EDT 9/27/2025 $100.00 Submitt…" at bounding box center [276, 309] width 454 height 317
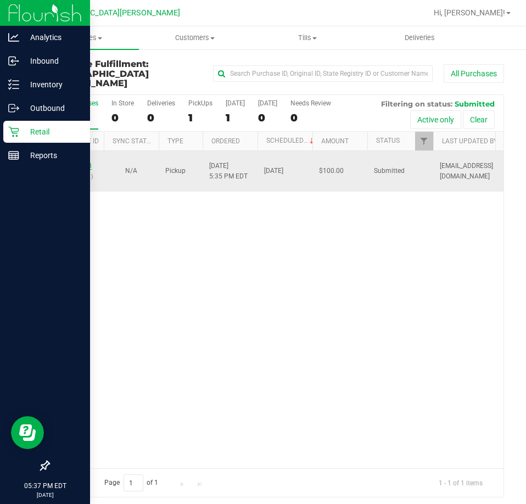
click at [69, 162] on link "12017478" at bounding box center [76, 166] width 31 height 8
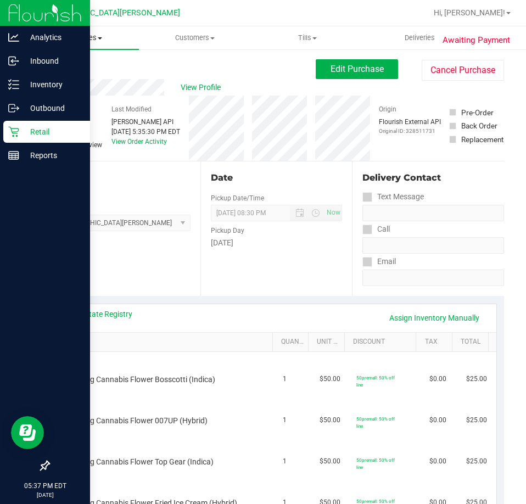
click at [77, 35] on span "Purchases" at bounding box center [82, 38] width 112 height 10
click at [61, 82] on span "Fulfillment" at bounding box center [60, 79] width 68 height 9
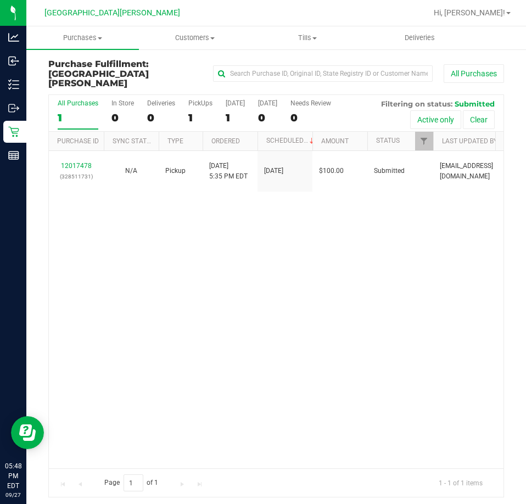
drag, startPoint x: 7, startPoint y: 60, endPoint x: 109, endPoint y: 199, distance: 172.7
click at [109, 199] on div "12017478 (328511731) N/A Pickup 9/27/2025 5:35 PM EDT 9/27/2025 $100.00 Submitt…" at bounding box center [276, 309] width 454 height 317
click at [308, 312] on div "12017478 (328511731) N/A Pickup 9/27/2025 5:35 PM EDT 9/27/2025 $100.00 Submitt…" at bounding box center [276, 309] width 454 height 317
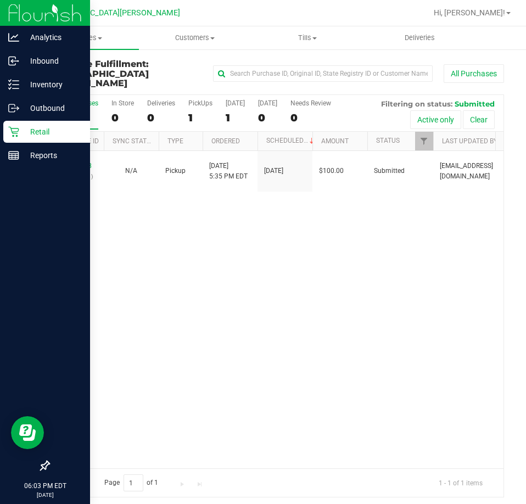
drag, startPoint x: 182, startPoint y: 255, endPoint x: 18, endPoint y: 234, distance: 165.9
click at [182, 255] on div "12017478 (328511731) N/A Pickup 9/27/2025 5:35 PM EDT 9/27/2025 $100.00 Submitt…" at bounding box center [276, 309] width 454 height 317
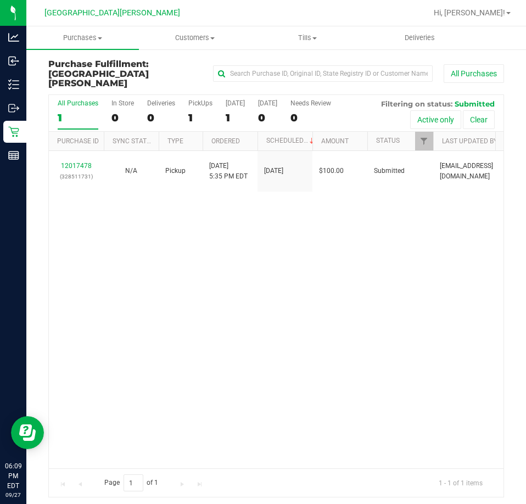
click at [256, 323] on div "12017478 (328511731) N/A Pickup 9/27/2025 5:35 PM EDT 9/27/2025 $100.00 Submitt…" at bounding box center [276, 309] width 454 height 317
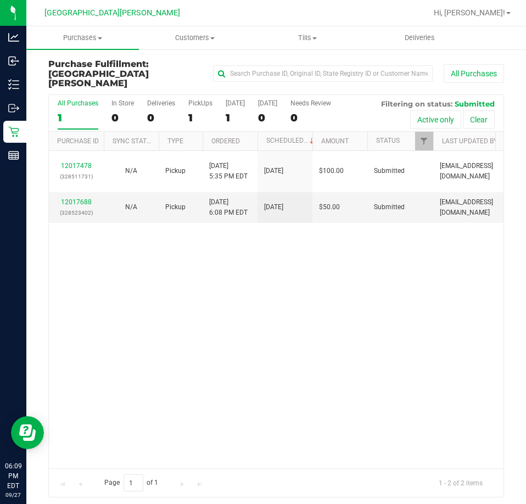
click at [318, 331] on div "12017478 (328511731) N/A Pickup 9/27/2025 5:35 PM EDT 9/27/2025 $100.00 Submitt…" at bounding box center [276, 309] width 454 height 317
drag, startPoint x: 198, startPoint y: 305, endPoint x: 10, endPoint y: 242, distance: 197.5
click at [196, 305] on div "12017478 (328511731) N/A Pickup 9/27/2025 5:35 PM EDT 9/27/2025 $100.00 Submitt…" at bounding box center [276, 309] width 454 height 317
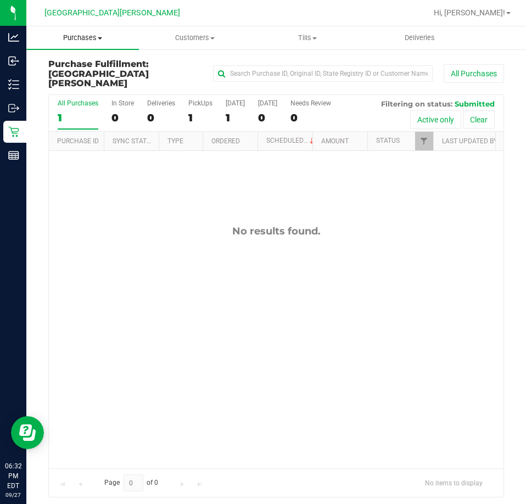
click at [94, 41] on span "Purchases" at bounding box center [82, 38] width 112 height 10
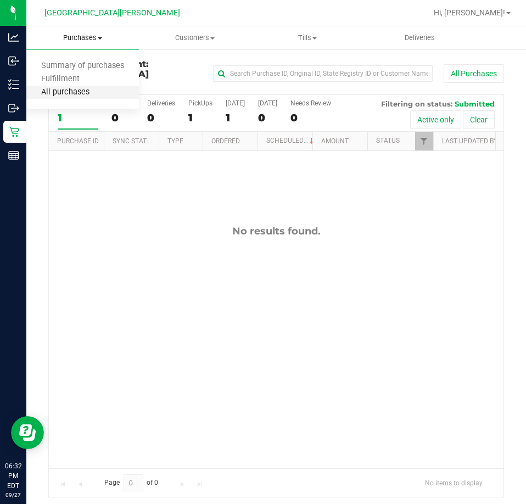
click at [81, 93] on span "All purchases" at bounding box center [65, 92] width 78 height 9
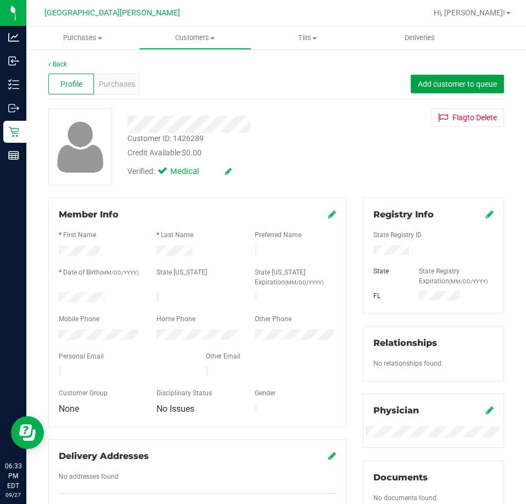
click at [429, 88] on span "Add customer to queue" at bounding box center [457, 84] width 79 height 9
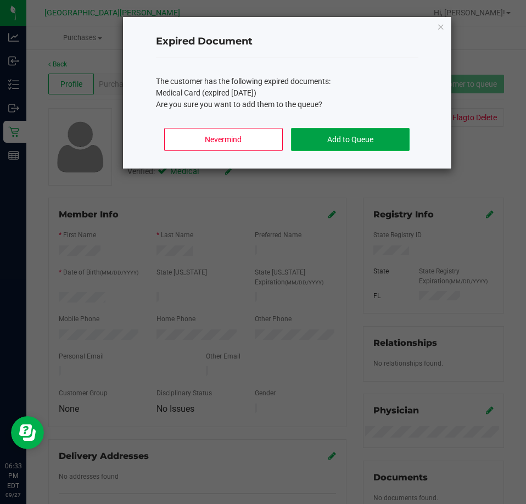
click at [356, 143] on button "Add to Queue" at bounding box center [350, 139] width 118 height 23
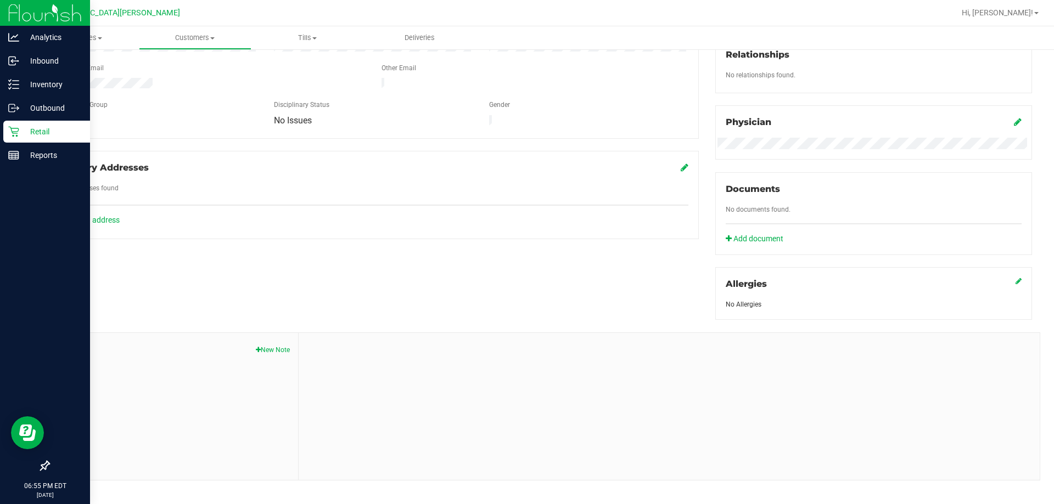
scroll to position [289, 0]
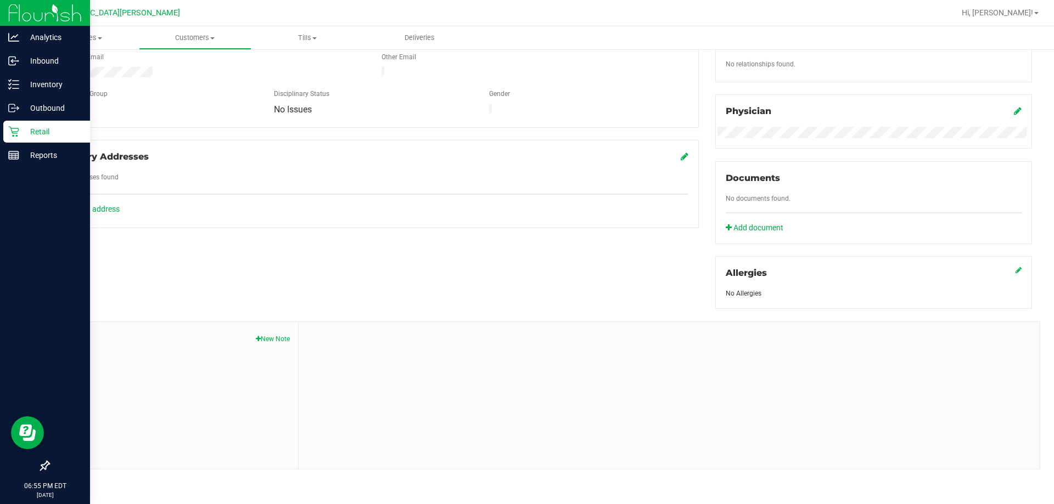
click at [33, 135] on p "Retail" at bounding box center [52, 131] width 66 height 13
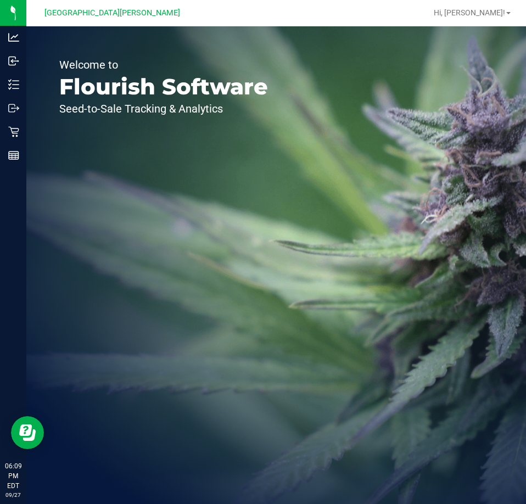
drag, startPoint x: 211, startPoint y: 212, endPoint x: 173, endPoint y: 121, distance: 98.6
click at [210, 212] on div "Welcome to Flourish Software Seed-to-Sale Tracking & Analytics" at bounding box center [163, 264] width 274 height 477
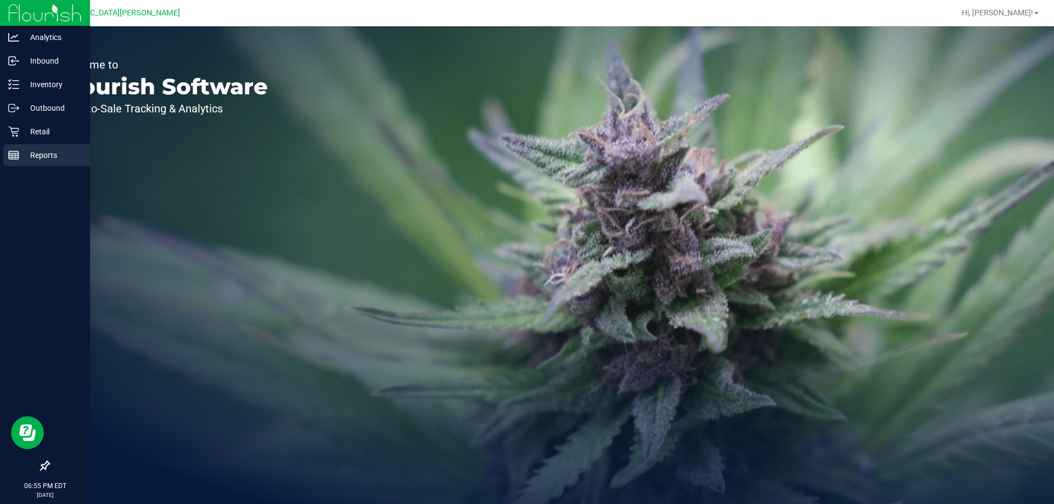
click at [22, 156] on p "Reports" at bounding box center [52, 155] width 66 height 13
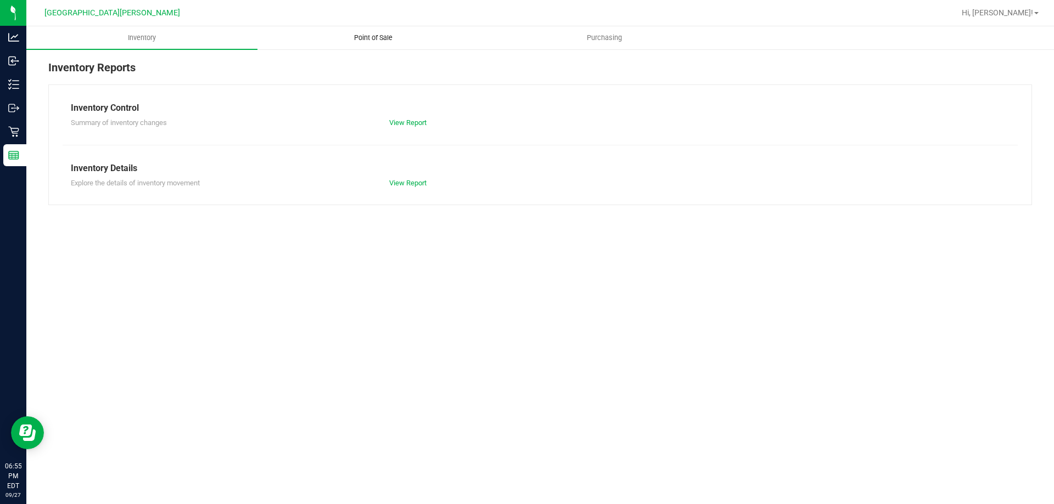
click at [373, 39] on span "Point of Sale" at bounding box center [373, 38] width 68 height 10
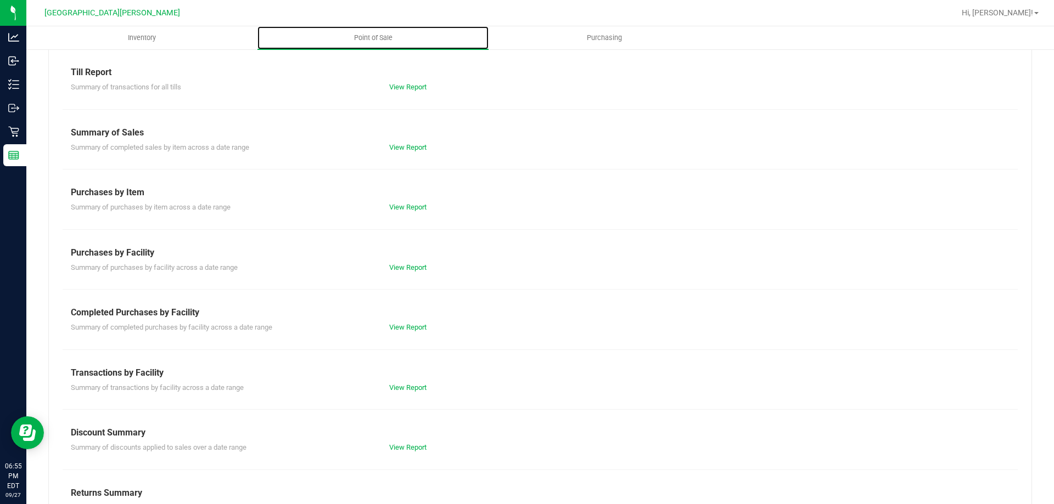
scroll to position [72, 0]
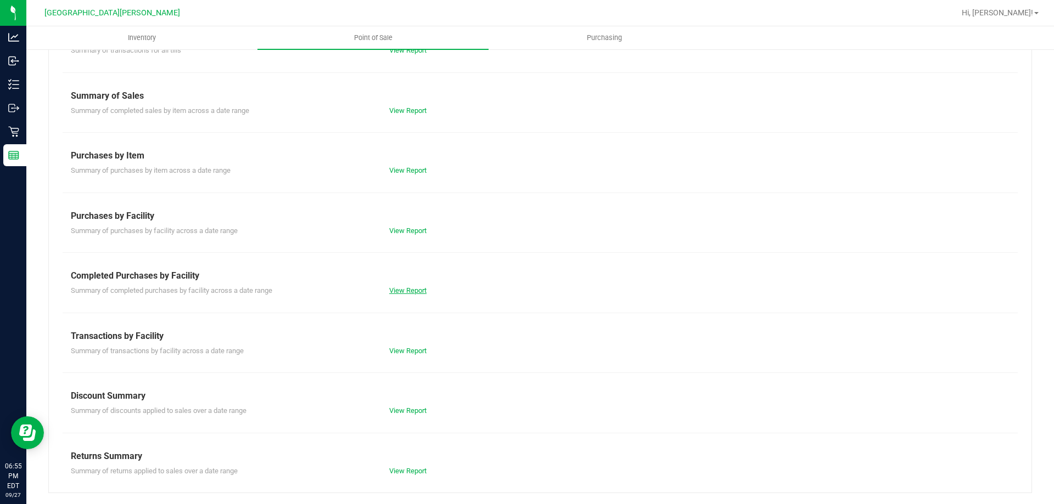
click at [403, 299] on div "Till Report Summary of transactions for all tills View Report Summary of Sales …" at bounding box center [539, 252] width 983 height 481
click at [408, 286] on div "View Report" at bounding box center [460, 290] width 159 height 11
click at [404, 285] on div "View Report" at bounding box center [460, 290] width 159 height 11
click at [406, 297] on div "Till Report Summary of transactions for all tills View Report Summary of Sales …" at bounding box center [539, 252] width 983 height 481
click at [410, 293] on link "View Report" at bounding box center [407, 290] width 37 height 8
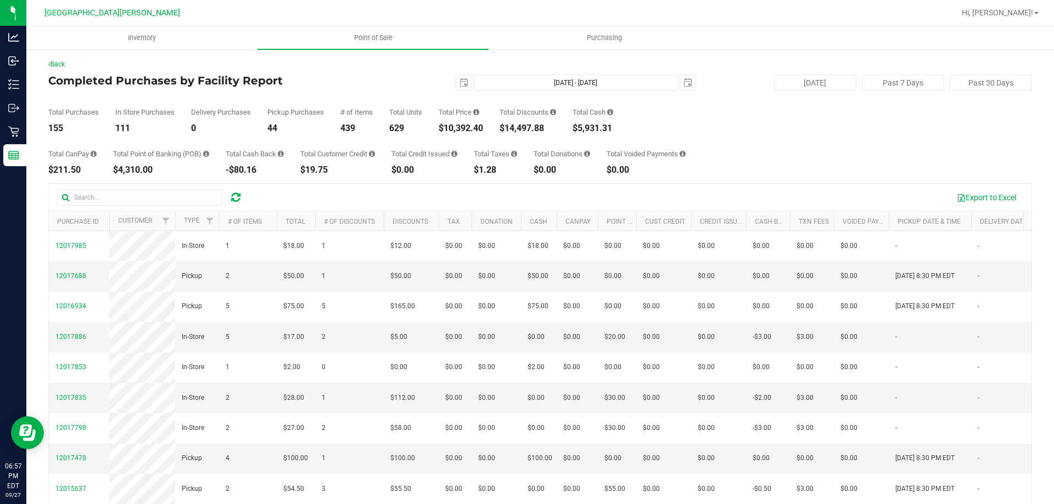
drag, startPoint x: 864, startPoint y: 143, endPoint x: 860, endPoint y: 139, distance: 5.8
click at [864, 143] on div "Total CanPay $211.50 Total Point of Banking (POB) $4,310.00 Total Cash Back -$8…" at bounding box center [539, 154] width 983 height 42
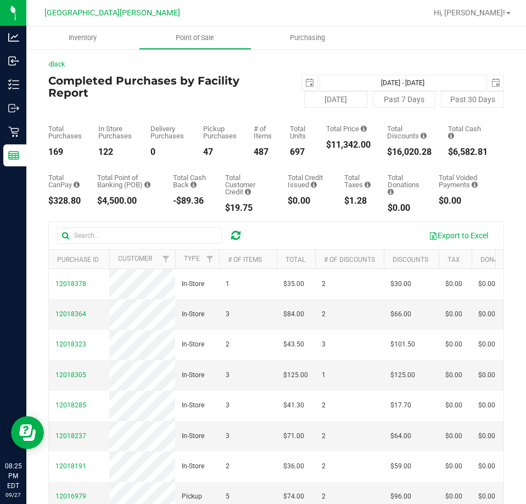
click at [437, 33] on ul "Inventory Point of Sale Purchasing" at bounding box center [289, 38] width 526 height 24
